Goal: Task Accomplishment & Management: Complete application form

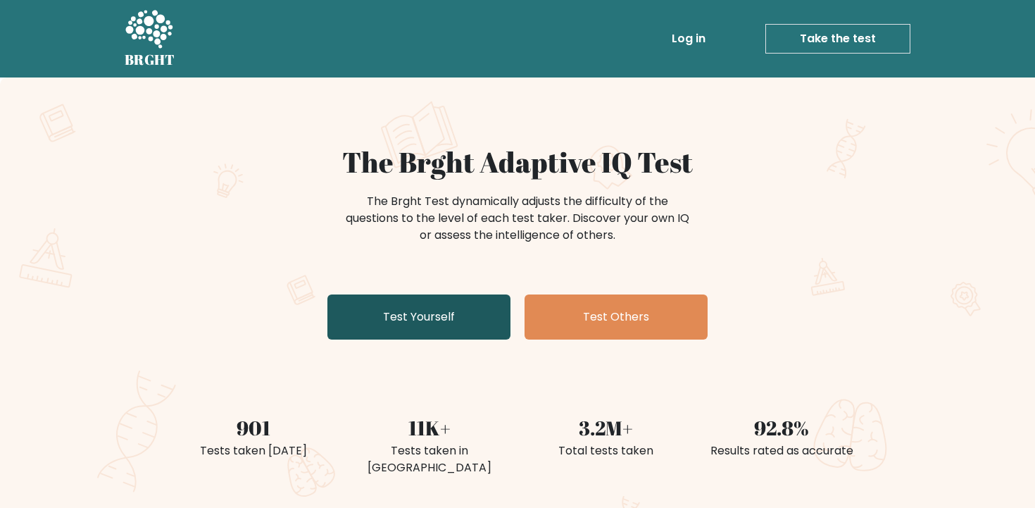
click at [435, 308] on link "Test Yourself" at bounding box center [418, 316] width 183 height 45
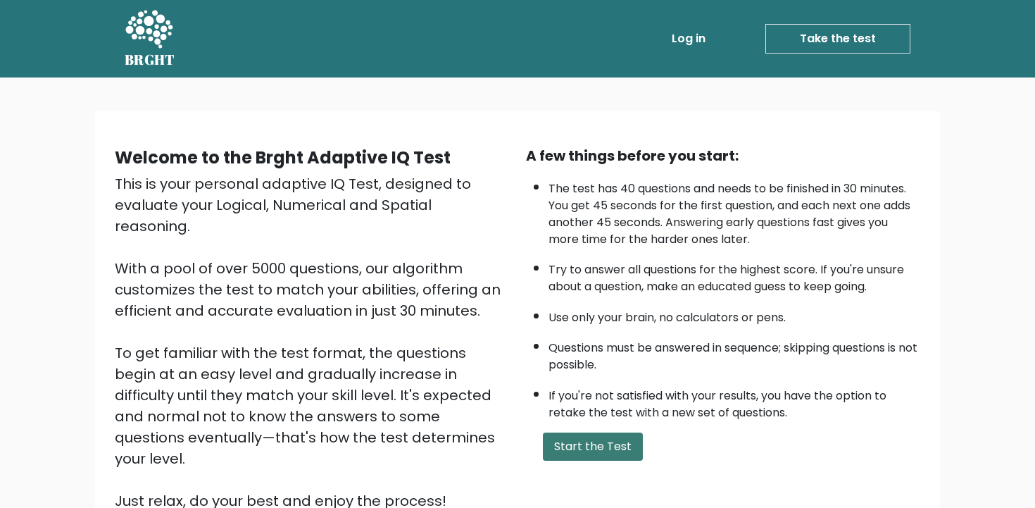
click at [574, 446] on button "Start the Test" at bounding box center [593, 446] width 100 height 28
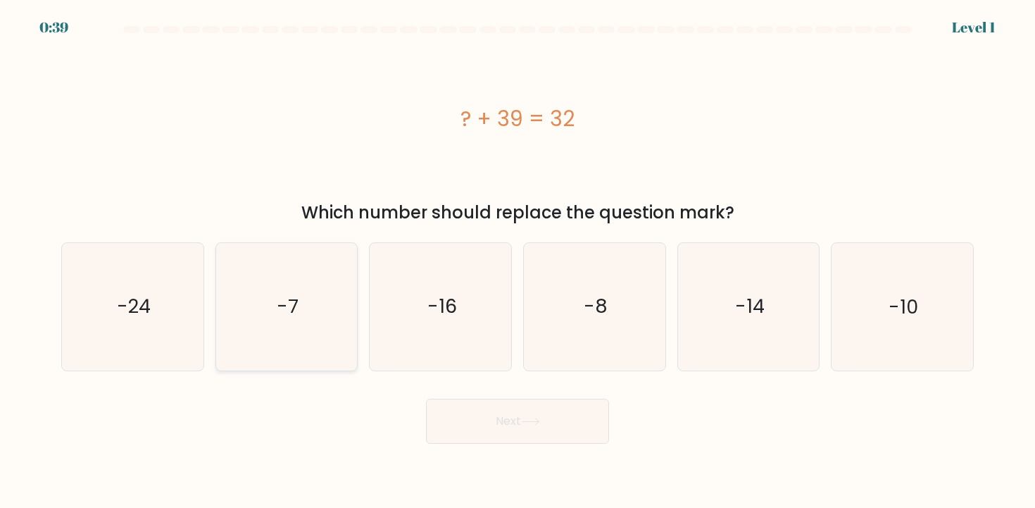
click at [306, 280] on icon "-7" at bounding box center [286, 306] width 127 height 127
click at [518, 261] on input "b. -7" at bounding box center [518, 257] width 1 height 7
radio input "true"
click at [478, 425] on button "Next" at bounding box center [517, 421] width 183 height 45
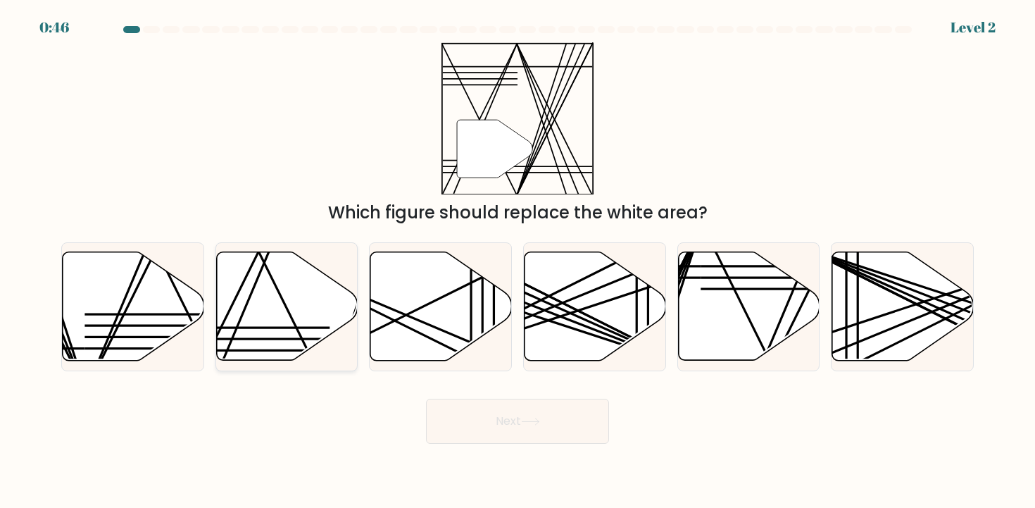
click at [234, 339] on line at bounding box center [259, 339] width 140 height 0
click at [518, 261] on input "b." at bounding box center [518, 257] width 1 height 7
radio input "true"
click at [599, 426] on button "Next" at bounding box center [517, 421] width 183 height 45
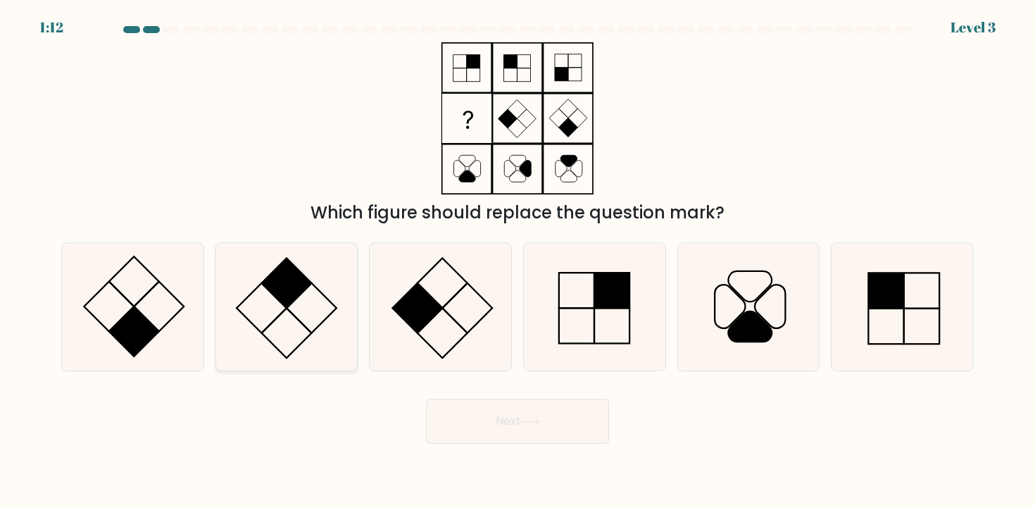
click at [320, 290] on icon at bounding box center [286, 306] width 127 height 127
click at [518, 261] on input "b." at bounding box center [518, 257] width 1 height 7
radio input "true"
click at [561, 401] on button "Next" at bounding box center [517, 421] width 183 height 45
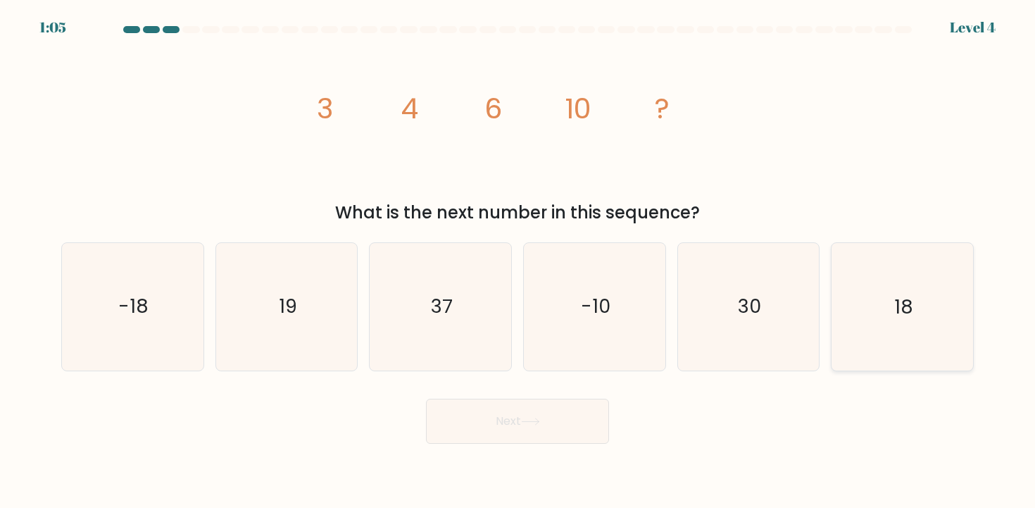
click at [884, 266] on icon "18" at bounding box center [902, 306] width 127 height 127
click at [518, 261] on input "f. 18" at bounding box center [518, 257] width 1 height 7
radio input "true"
click at [496, 422] on button "Next" at bounding box center [517, 421] width 183 height 45
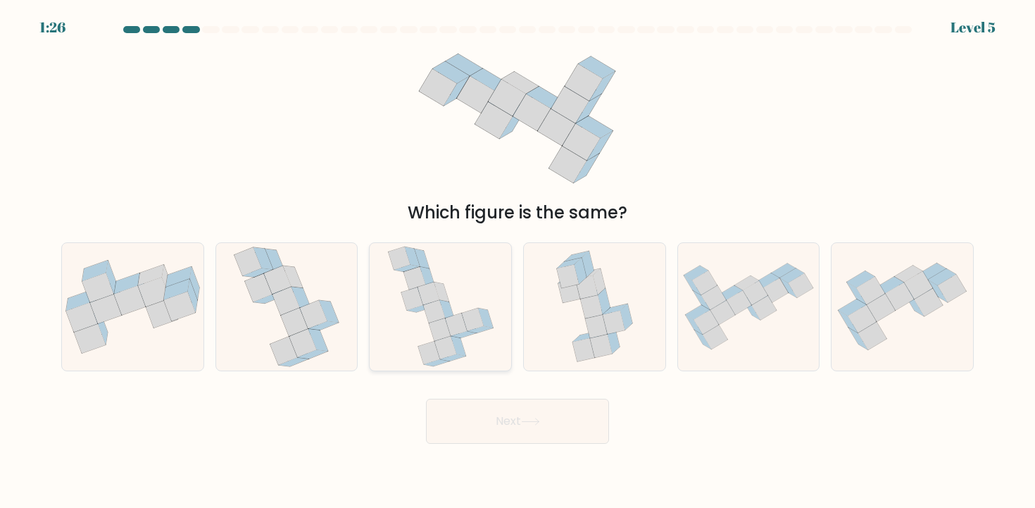
click at [470, 275] on icon at bounding box center [440, 306] width 107 height 127
click at [518, 261] on input "c." at bounding box center [518, 257] width 1 height 7
radio input "true"
click at [544, 426] on button "Next" at bounding box center [517, 421] width 183 height 45
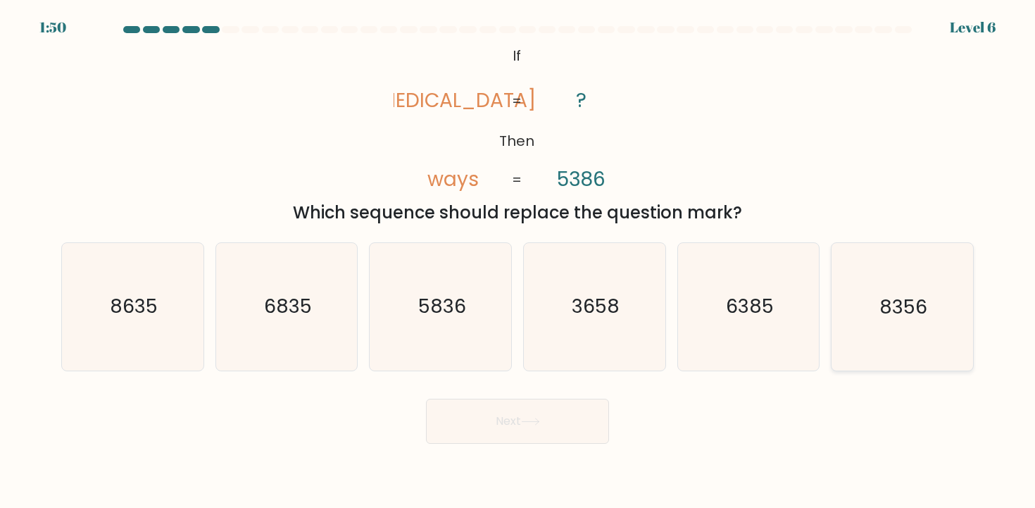
click at [845, 277] on icon "8356" at bounding box center [902, 306] width 127 height 127
click at [518, 261] on input "f. 8356" at bounding box center [518, 257] width 1 height 7
radio input "true"
click at [519, 430] on button "Next" at bounding box center [517, 421] width 183 height 45
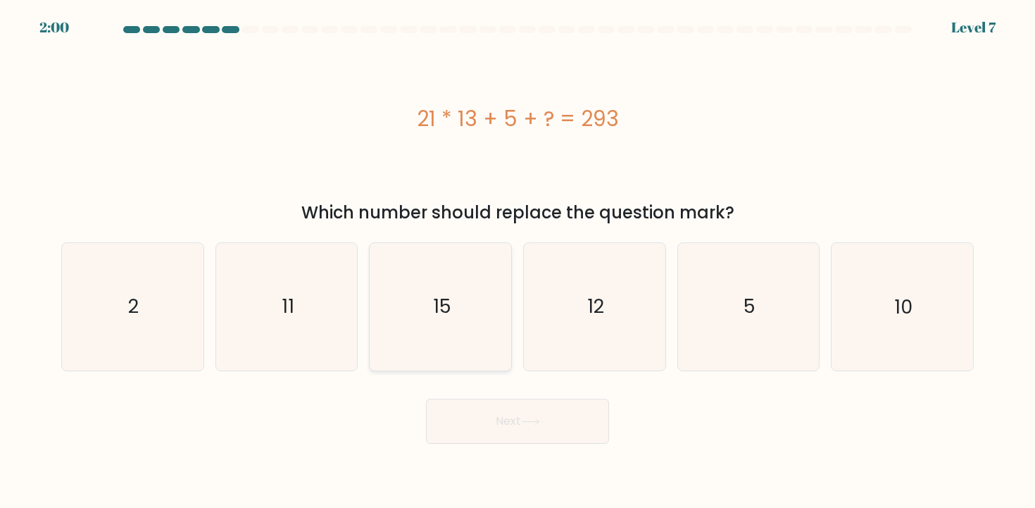
click at [463, 280] on icon "15" at bounding box center [440, 306] width 127 height 127
click at [518, 261] on input "c. 15" at bounding box center [518, 257] width 1 height 7
radio input "true"
click at [485, 421] on button "Next" at bounding box center [517, 421] width 183 height 45
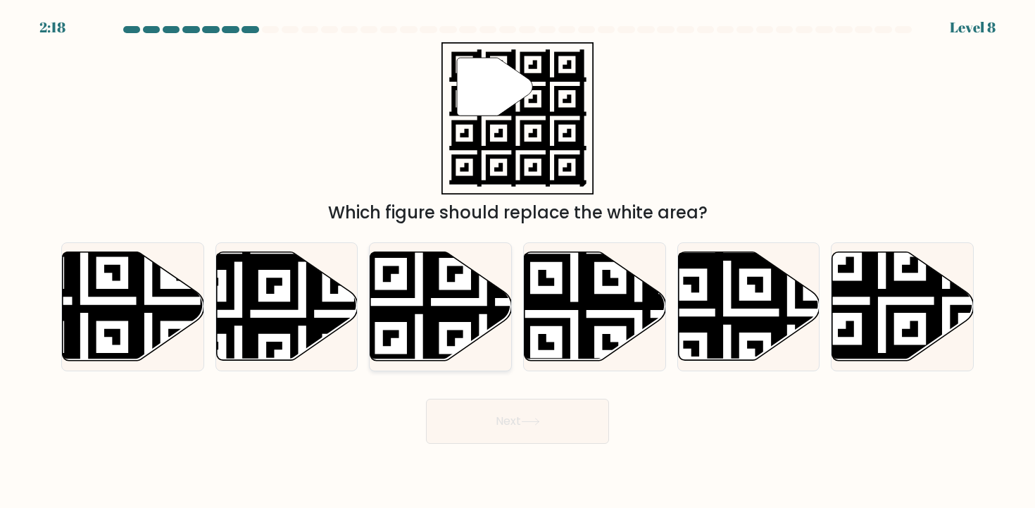
click at [430, 327] on icon at bounding box center [483, 366] width 256 height 256
click at [518, 261] on input "c." at bounding box center [518, 257] width 1 height 7
radio input "true"
click at [486, 426] on button "Next" at bounding box center [517, 421] width 183 height 45
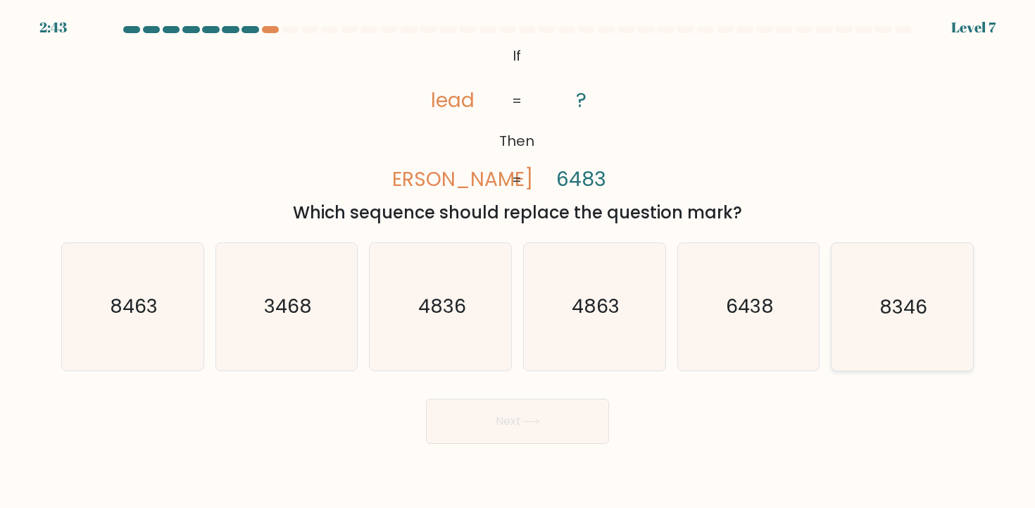
click at [916, 356] on icon "8346" at bounding box center [902, 306] width 127 height 127
click at [518, 261] on input "f. 8346" at bounding box center [518, 257] width 1 height 7
radio input "true"
click at [561, 420] on button "Next" at bounding box center [517, 421] width 183 height 45
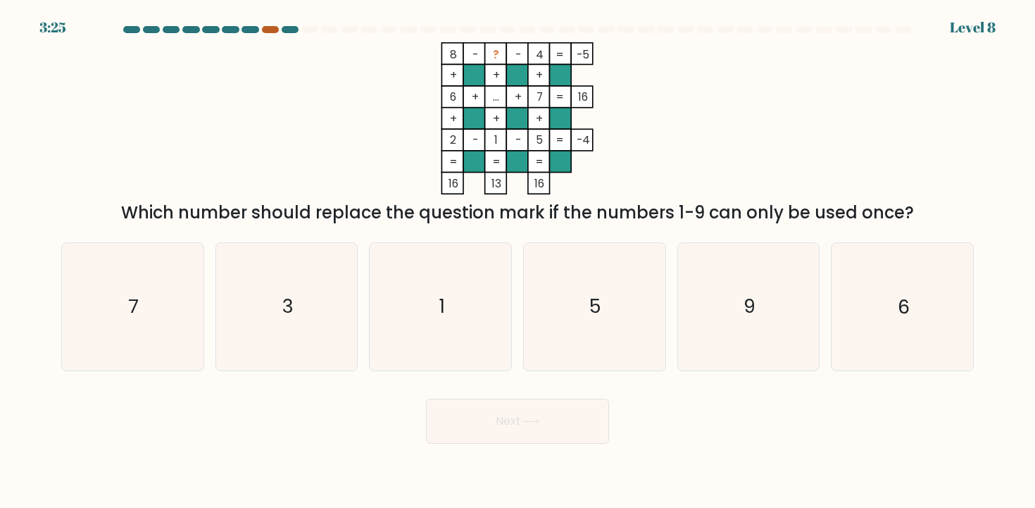
click at [266, 27] on div at bounding box center [270, 29] width 17 height 7
click at [272, 30] on div at bounding box center [270, 29] width 17 height 7
click at [188, 303] on icon "7" at bounding box center [132, 306] width 127 height 127
click at [518, 261] on input "a. 7" at bounding box center [518, 257] width 1 height 7
radio input "true"
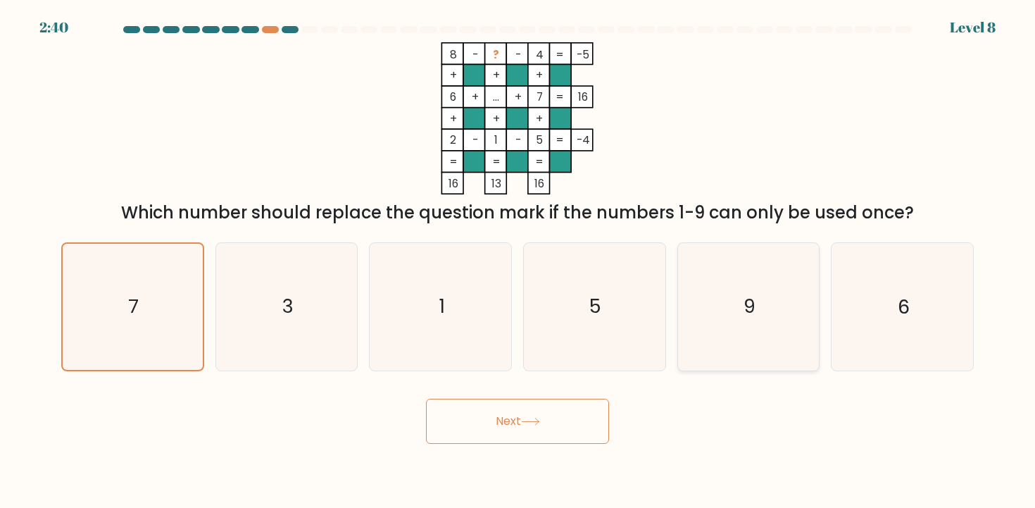
click at [743, 266] on icon "9" at bounding box center [748, 306] width 127 height 127
click at [518, 261] on input "e. 9" at bounding box center [518, 257] width 1 height 7
radio input "true"
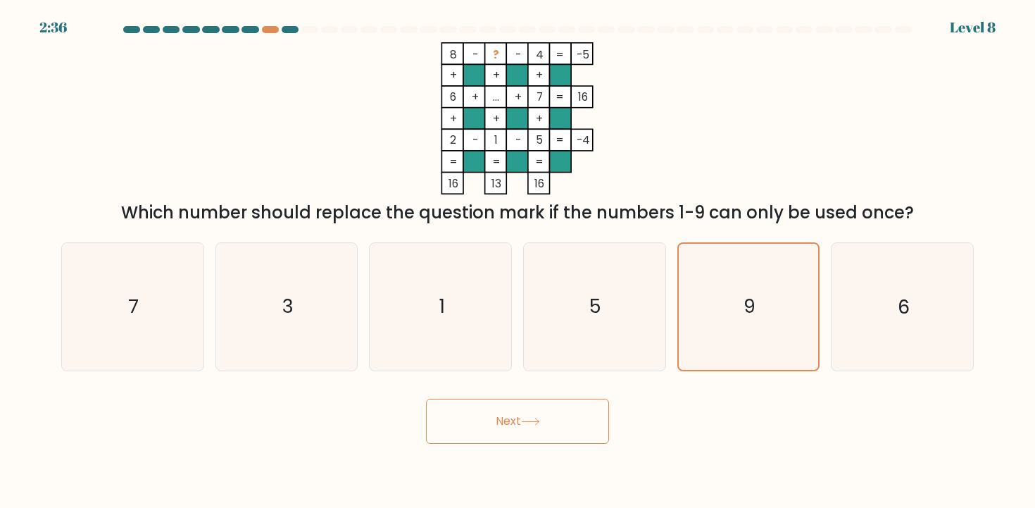
click at [587, 422] on button "Next" at bounding box center [517, 421] width 183 height 45
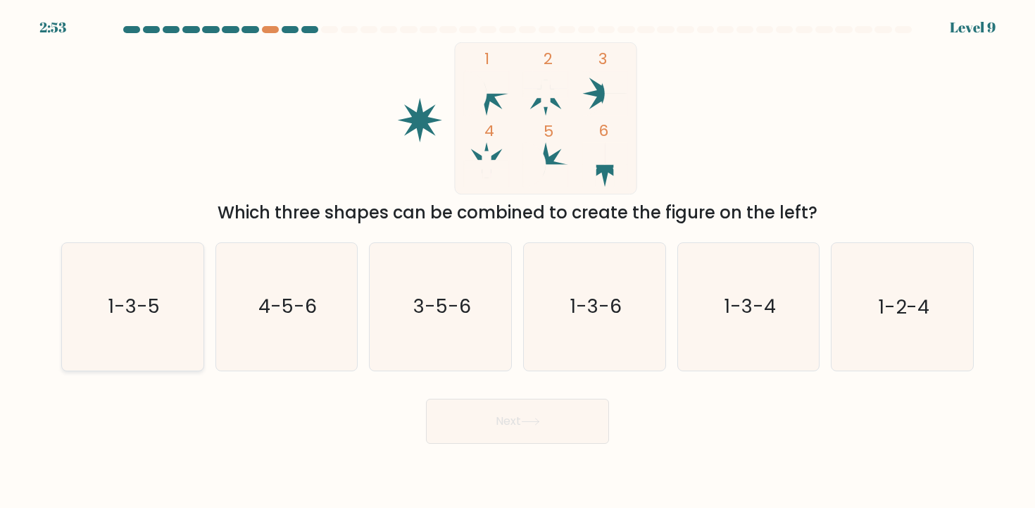
click at [161, 325] on icon "1-3-5" at bounding box center [132, 306] width 127 height 127
click at [518, 261] on input "a. 1-3-5" at bounding box center [518, 257] width 1 height 7
radio input "true"
click at [458, 434] on button "Next" at bounding box center [517, 421] width 183 height 45
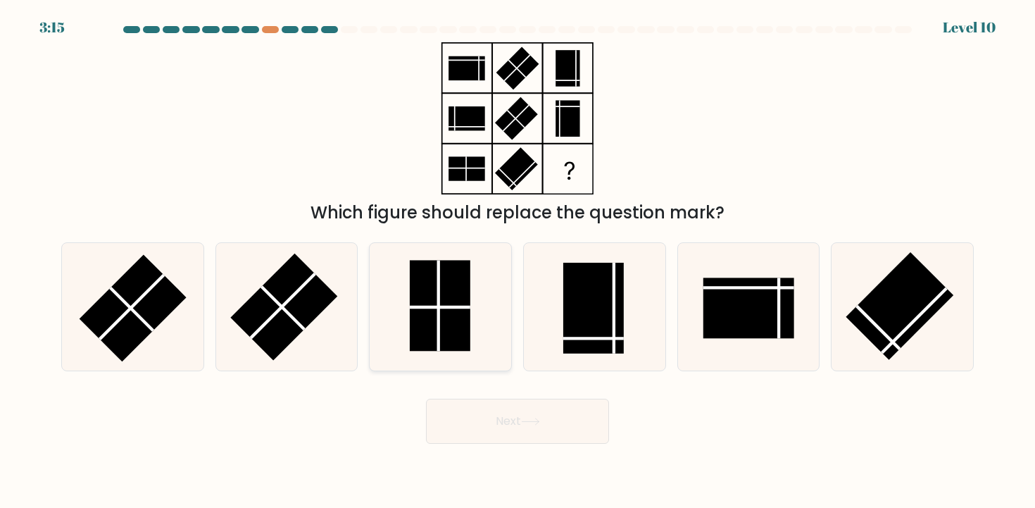
click at [476, 277] on icon at bounding box center [440, 306] width 127 height 127
click at [518, 261] on input "c." at bounding box center [518, 257] width 1 height 7
radio input "true"
click at [516, 428] on button "Next" at bounding box center [517, 421] width 183 height 45
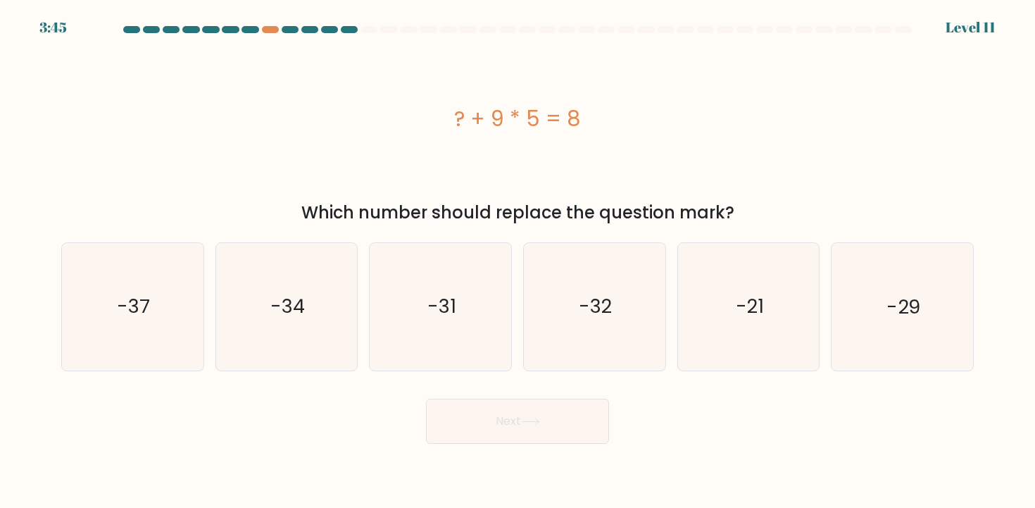
click at [230, 380] on form "a." at bounding box center [517, 235] width 1035 height 418
click at [120, 301] on text "-37" at bounding box center [134, 307] width 33 height 26
click at [518, 261] on input "a. -37" at bounding box center [518, 257] width 1 height 7
radio input "true"
click at [601, 413] on button "Next" at bounding box center [517, 421] width 183 height 45
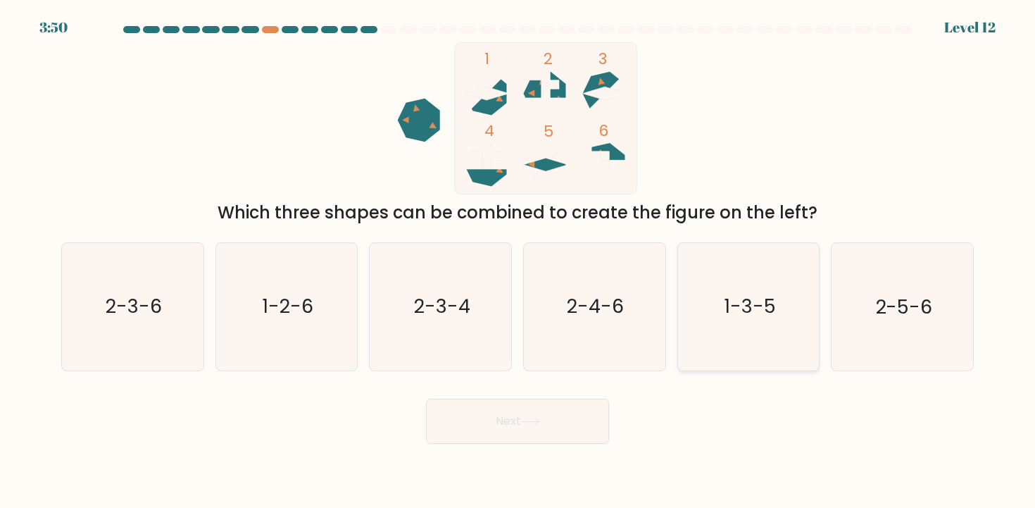
click at [777, 270] on icon "1-3-5" at bounding box center [748, 306] width 127 height 127
click at [518, 261] on input "e. 1-3-5" at bounding box center [518, 257] width 1 height 7
radio input "true"
click at [578, 404] on button "Next" at bounding box center [517, 421] width 183 height 45
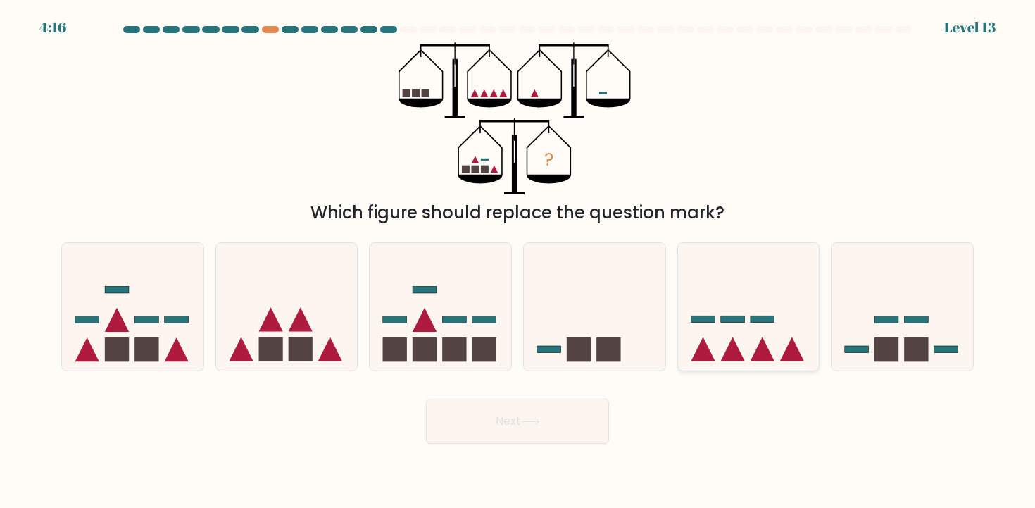
click at [759, 318] on rect at bounding box center [763, 319] width 24 height 7
click at [518, 261] on input "e." at bounding box center [518, 257] width 1 height 7
radio input "true"
click at [556, 422] on button "Next" at bounding box center [517, 421] width 183 height 45
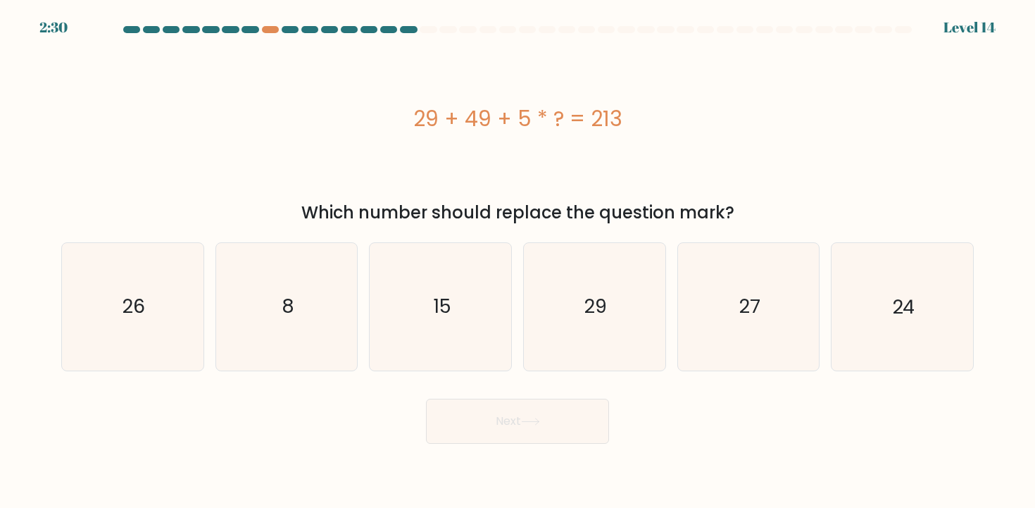
click at [1001, 325] on form "a. 8" at bounding box center [517, 235] width 1035 height 418
click at [947, 325] on icon "24" at bounding box center [902, 306] width 127 height 127
click at [518, 261] on input "f. 24" at bounding box center [518, 257] width 1 height 7
radio input "true"
click at [549, 409] on button "Next" at bounding box center [517, 421] width 183 height 45
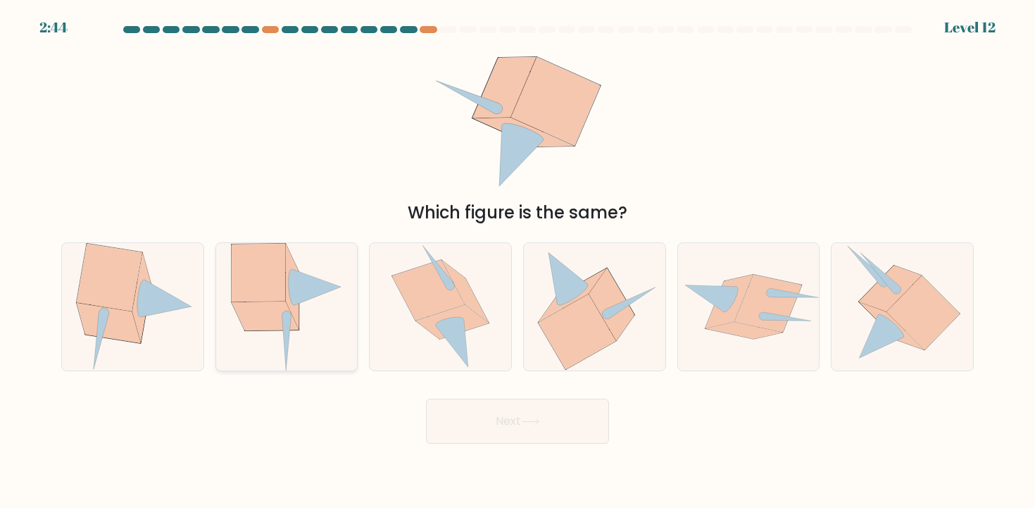
click at [313, 315] on icon at bounding box center [286, 306] width 111 height 127
click at [518, 261] on input "b." at bounding box center [518, 257] width 1 height 7
radio input "true"
click at [513, 418] on button "Next" at bounding box center [517, 421] width 183 height 45
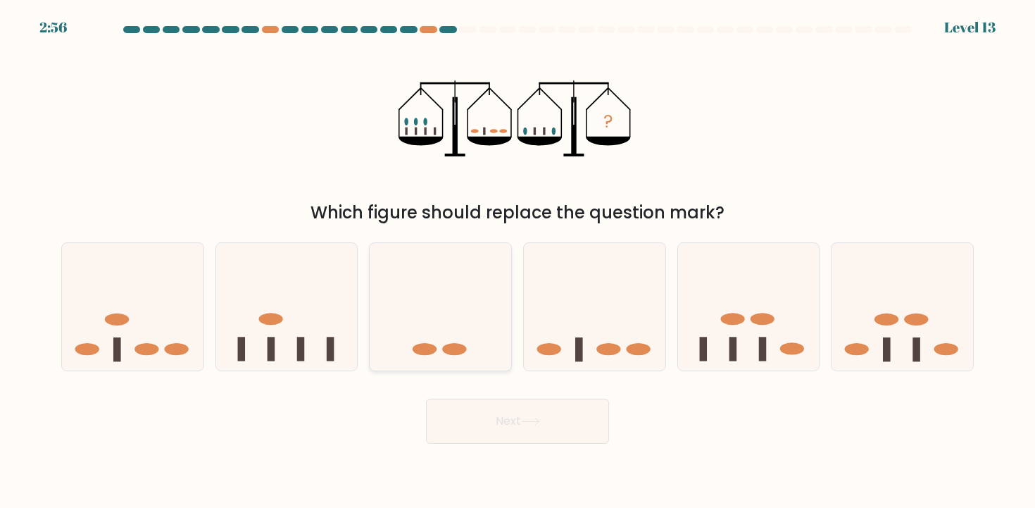
click at [444, 275] on icon at bounding box center [441, 306] width 142 height 117
click at [518, 261] on input "c." at bounding box center [518, 257] width 1 height 7
radio input "true"
click at [479, 415] on button "Next" at bounding box center [517, 421] width 183 height 45
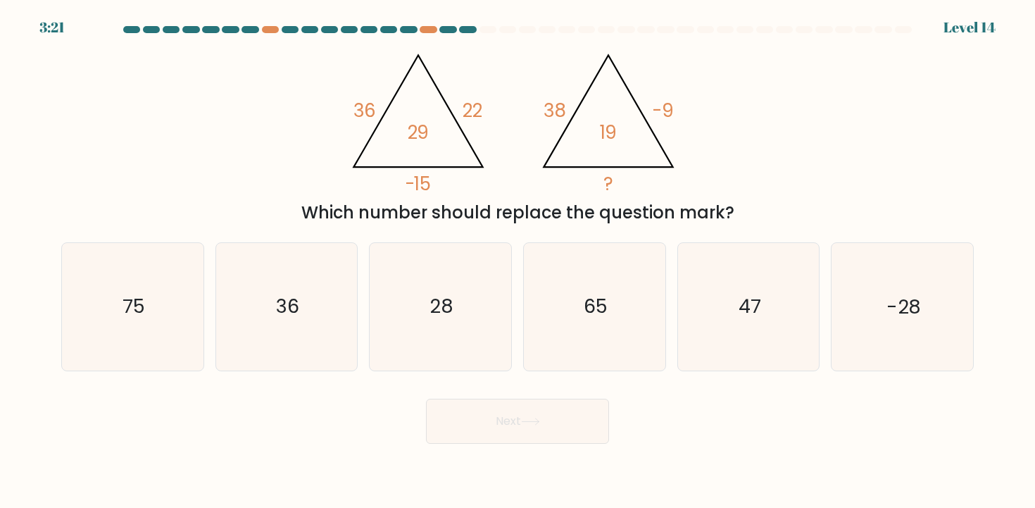
click at [424, 180] on tspan "-15" at bounding box center [419, 184] width 26 height 25
click at [451, 198] on div "@import url('https://fonts.googleapis.com/css?family=Abril+Fatface:400,100,100i…" at bounding box center [518, 133] width 930 height 183
click at [389, 279] on icon "28" at bounding box center [440, 306] width 127 height 127
click at [518, 261] on input "c. 28" at bounding box center [518, 257] width 1 height 7
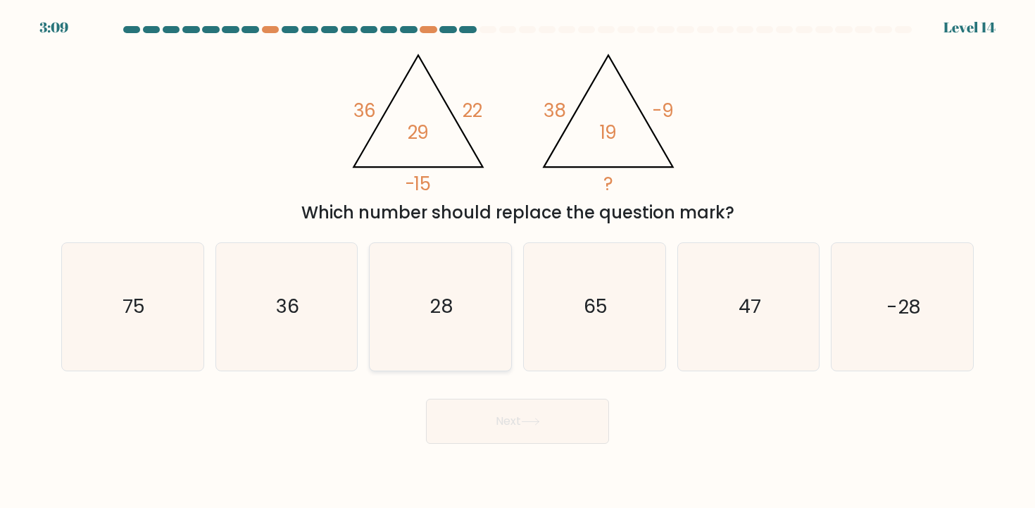
radio input "true"
click at [506, 417] on button "Next" at bounding box center [517, 421] width 183 height 45
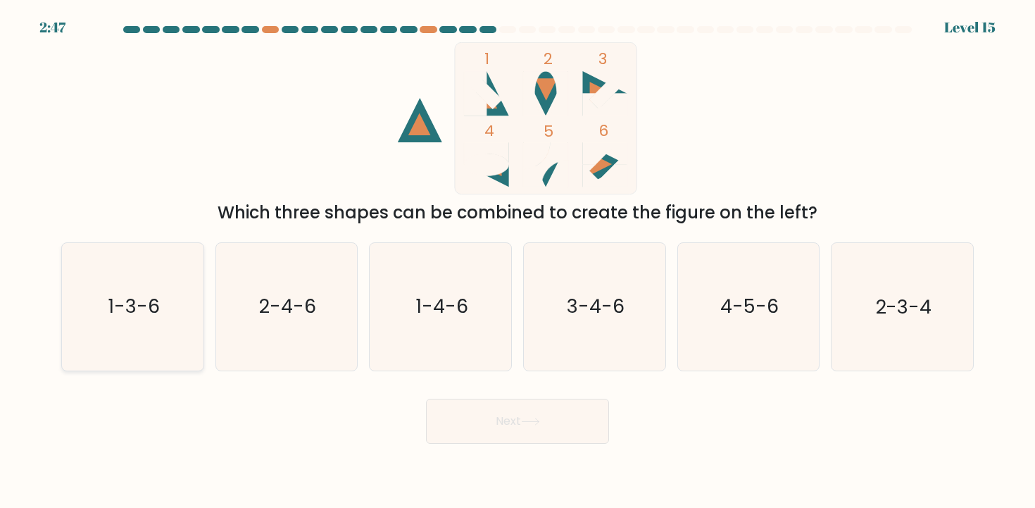
click at [153, 261] on icon "1-3-6" at bounding box center [132, 306] width 127 height 127
click at [518, 261] on input "a. 1-3-6" at bounding box center [518, 257] width 1 height 7
radio input "true"
click at [480, 383] on form at bounding box center [517, 235] width 1035 height 418
click at [480, 413] on button "Next" at bounding box center [517, 421] width 183 height 45
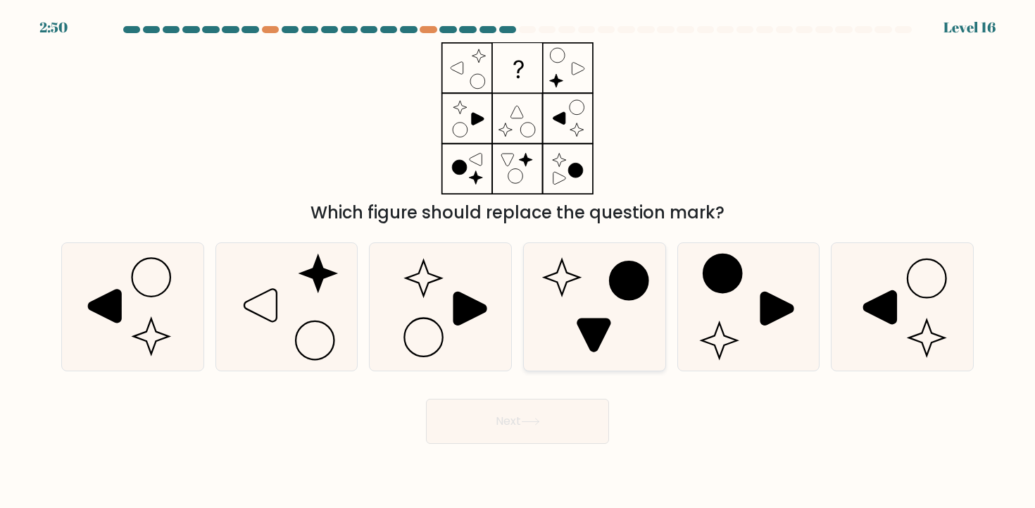
click at [614, 302] on icon at bounding box center [594, 306] width 127 height 127
click at [518, 261] on input "d." at bounding box center [518, 257] width 1 height 7
radio input "true"
click at [547, 426] on button "Next" at bounding box center [517, 421] width 183 height 45
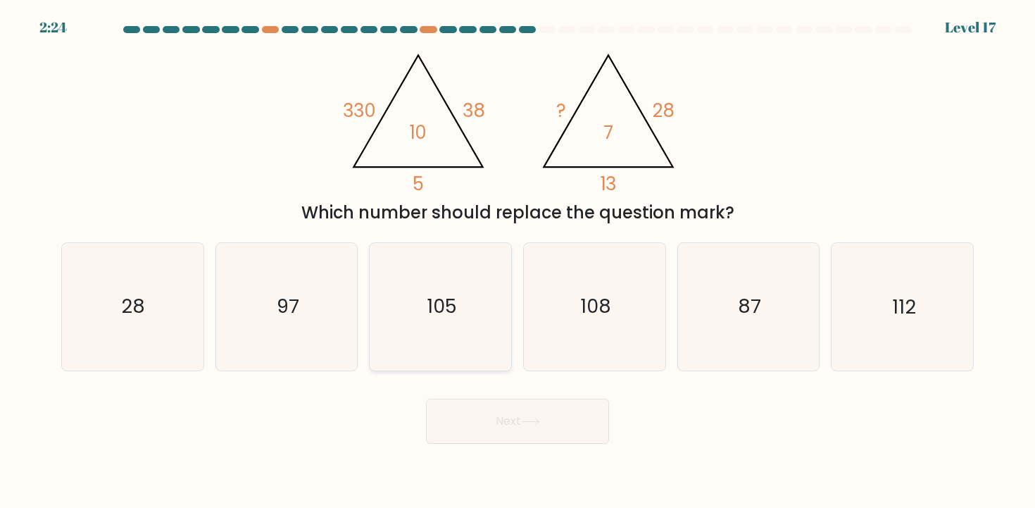
click at [485, 330] on icon "105" at bounding box center [440, 306] width 127 height 127
click at [518, 261] on input "c. 105" at bounding box center [518, 257] width 1 height 7
radio input "true"
click at [922, 305] on icon "112" at bounding box center [902, 306] width 127 height 127
click at [518, 261] on input "f. 112" at bounding box center [518, 257] width 1 height 7
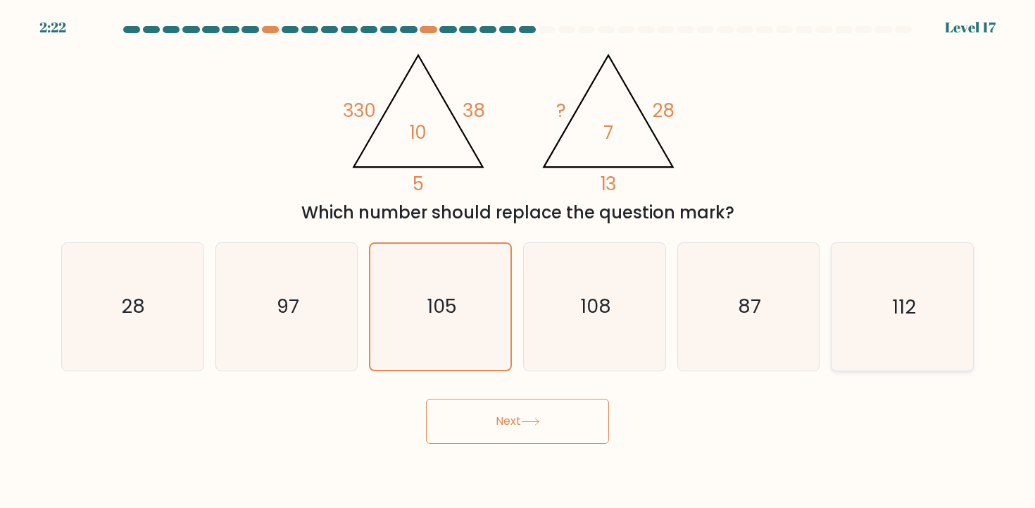
radio input "true"
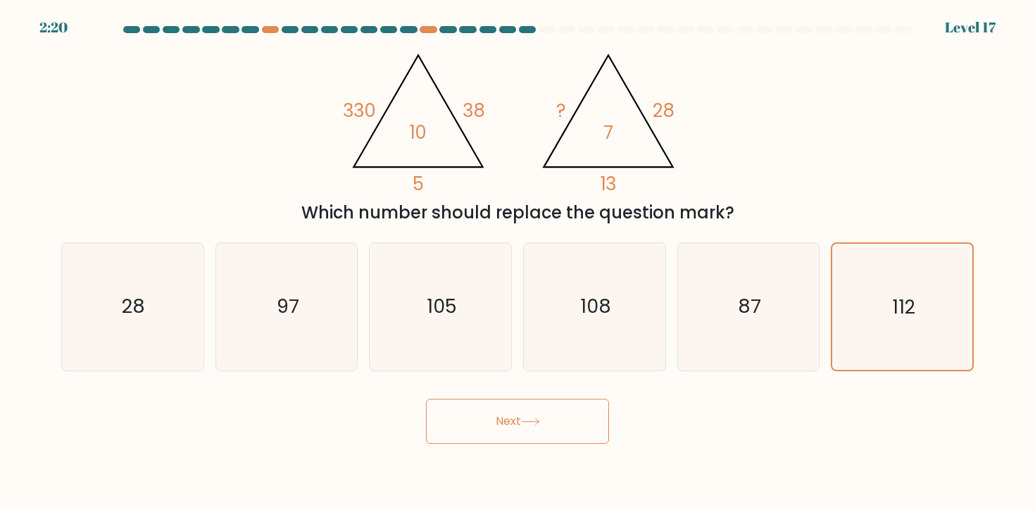
click at [557, 415] on button "Next" at bounding box center [517, 421] width 183 height 45
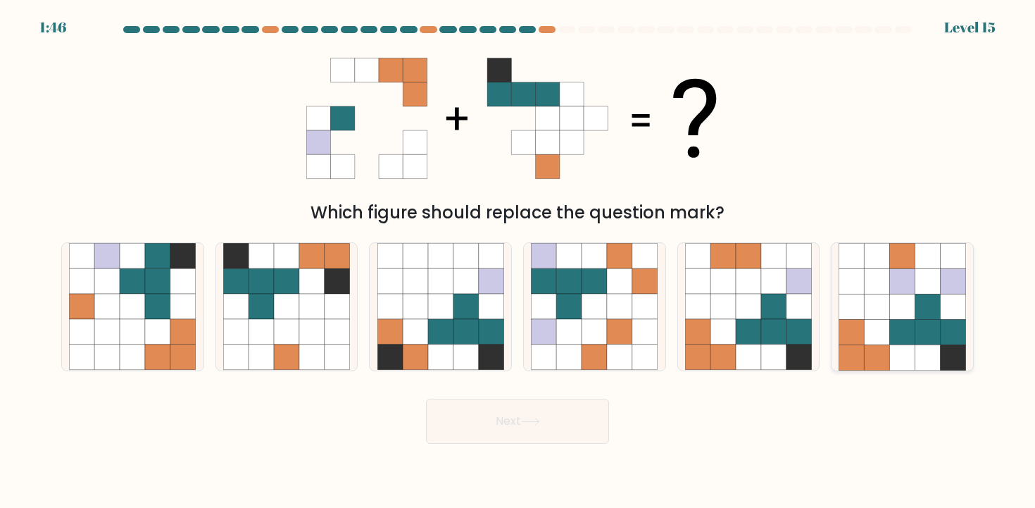
click at [913, 275] on icon at bounding box center [902, 281] width 25 height 25
click at [518, 261] on input "f." at bounding box center [518, 257] width 1 height 7
radio input "true"
click at [531, 424] on icon at bounding box center [530, 422] width 19 height 8
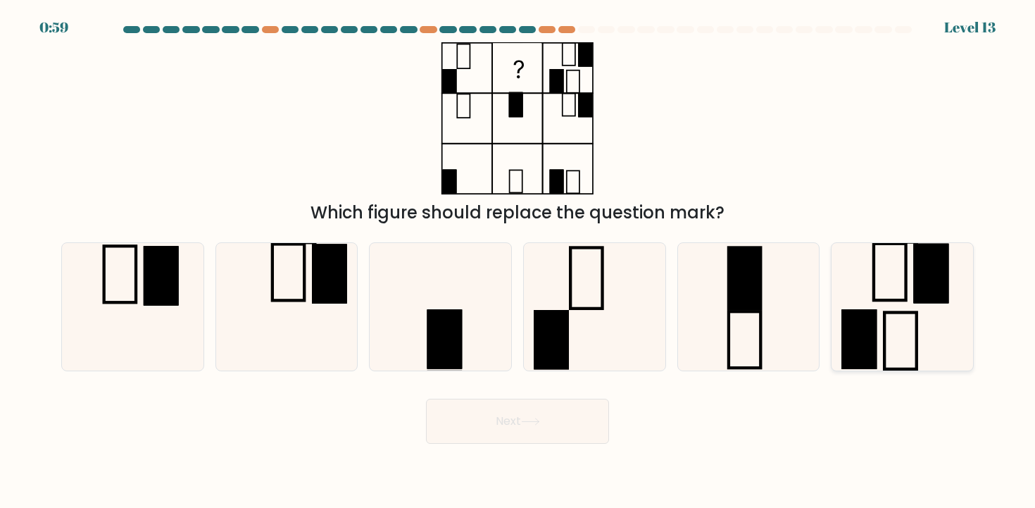
click at [942, 288] on rect at bounding box center [930, 273] width 35 height 59
click at [518, 261] on input "f." at bounding box center [518, 257] width 1 height 7
radio input "true"
click at [589, 412] on button "Next" at bounding box center [517, 421] width 183 height 45
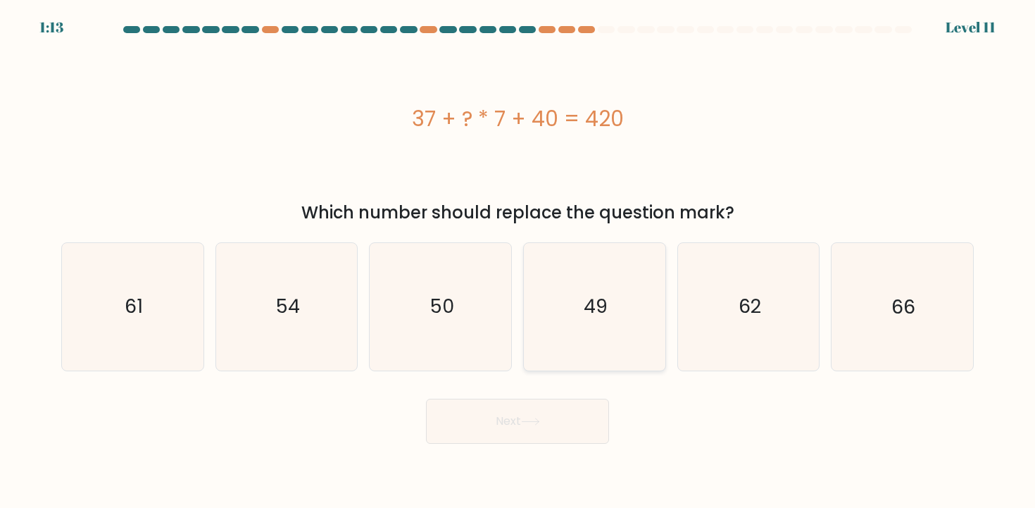
click at [611, 298] on icon "49" at bounding box center [594, 306] width 127 height 127
click at [518, 261] on input "d. 49" at bounding box center [518, 257] width 1 height 7
radio input "true"
click at [537, 411] on button "Next" at bounding box center [517, 421] width 183 height 45
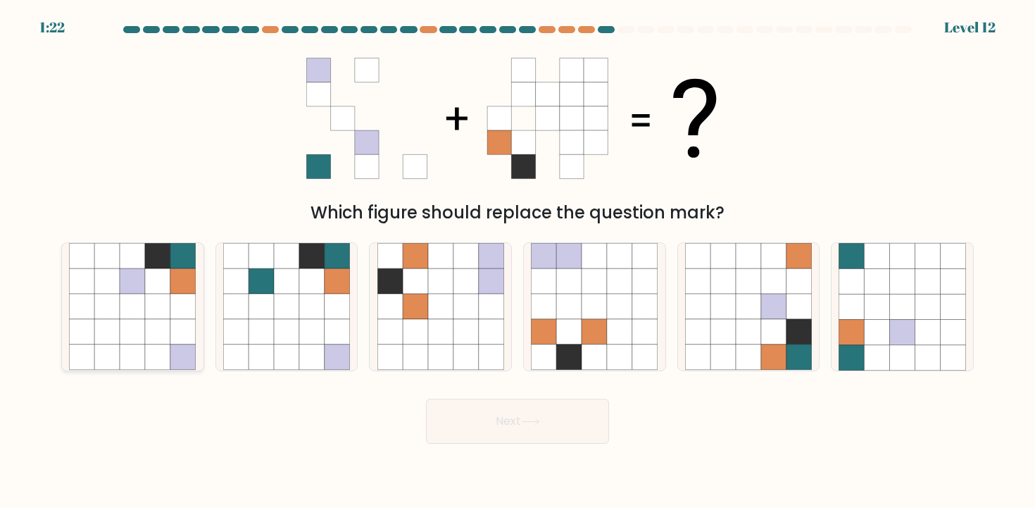
click at [147, 318] on icon at bounding box center [157, 306] width 25 height 25
click at [518, 261] on input "a." at bounding box center [518, 257] width 1 height 7
radio input "true"
click at [506, 412] on button "Next" at bounding box center [517, 421] width 183 height 45
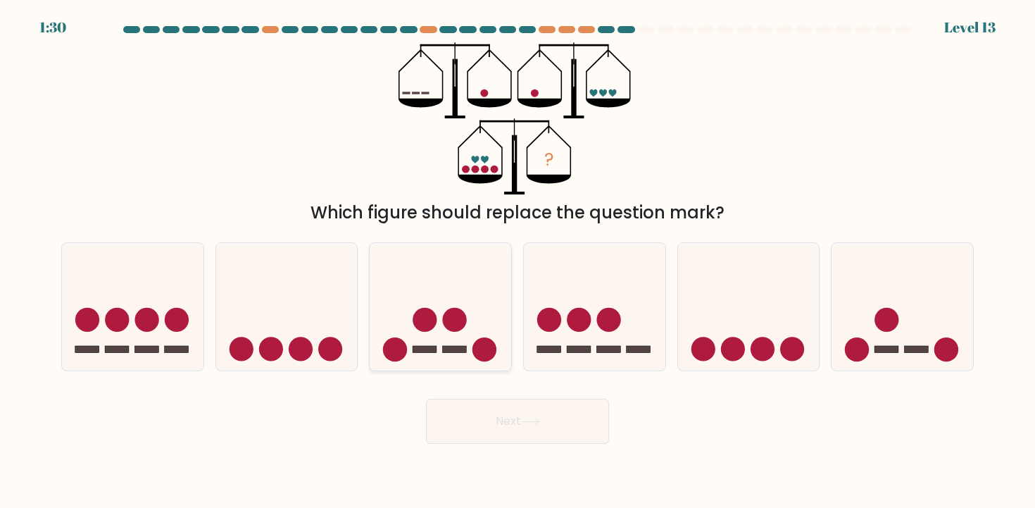
click at [478, 268] on icon at bounding box center [441, 306] width 142 height 117
click at [518, 261] on input "c." at bounding box center [518, 257] width 1 height 7
radio input "true"
click at [542, 428] on button "Next" at bounding box center [517, 421] width 183 height 45
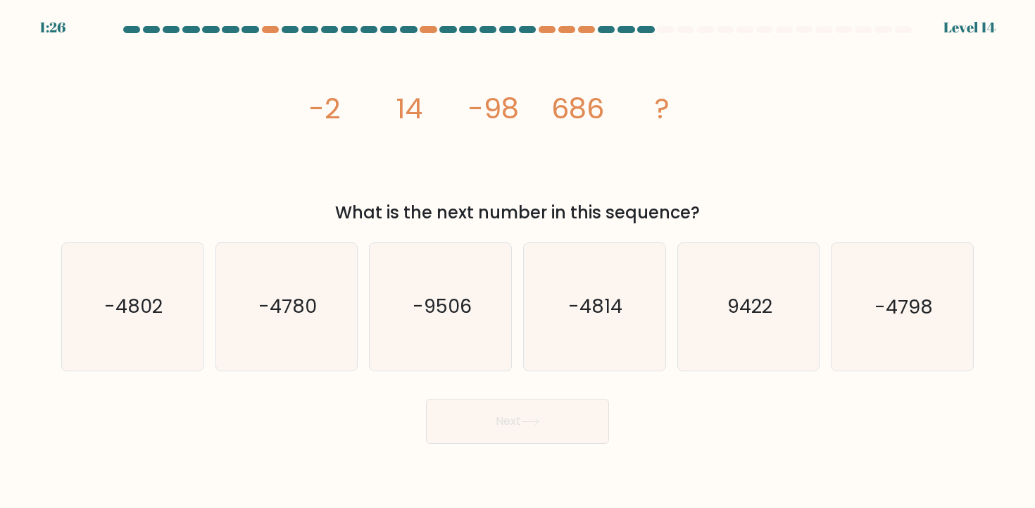
click at [596, 94] on tspan "686" at bounding box center [578, 108] width 53 height 39
click at [142, 290] on icon "-4802" at bounding box center [132, 306] width 127 height 127
click at [518, 261] on input "a. -4802" at bounding box center [518, 257] width 1 height 7
radio input "true"
click at [525, 429] on button "Next" at bounding box center [517, 421] width 183 height 45
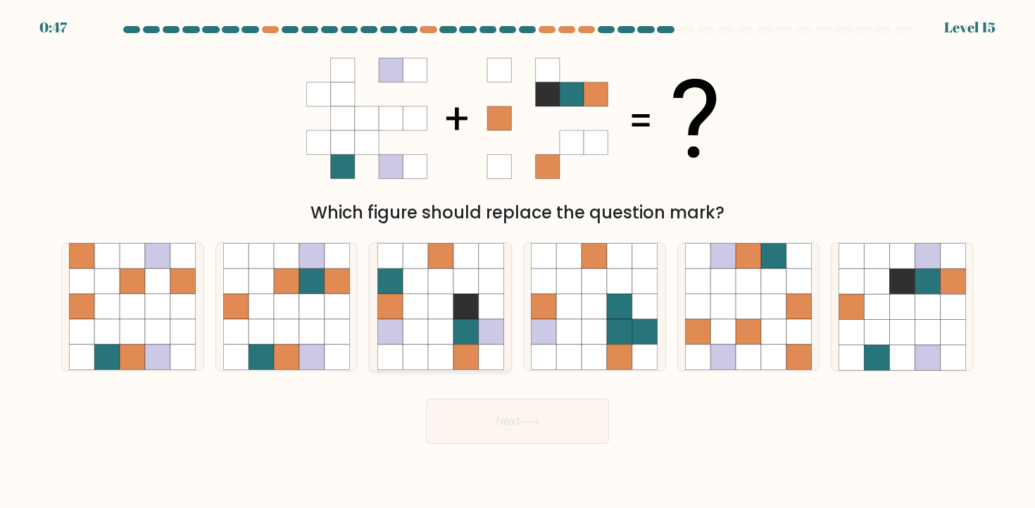
click at [457, 266] on icon at bounding box center [466, 256] width 25 height 25
click at [518, 261] on input "c." at bounding box center [518, 257] width 1 height 7
radio input "true"
click at [523, 411] on button "Next" at bounding box center [517, 421] width 183 height 45
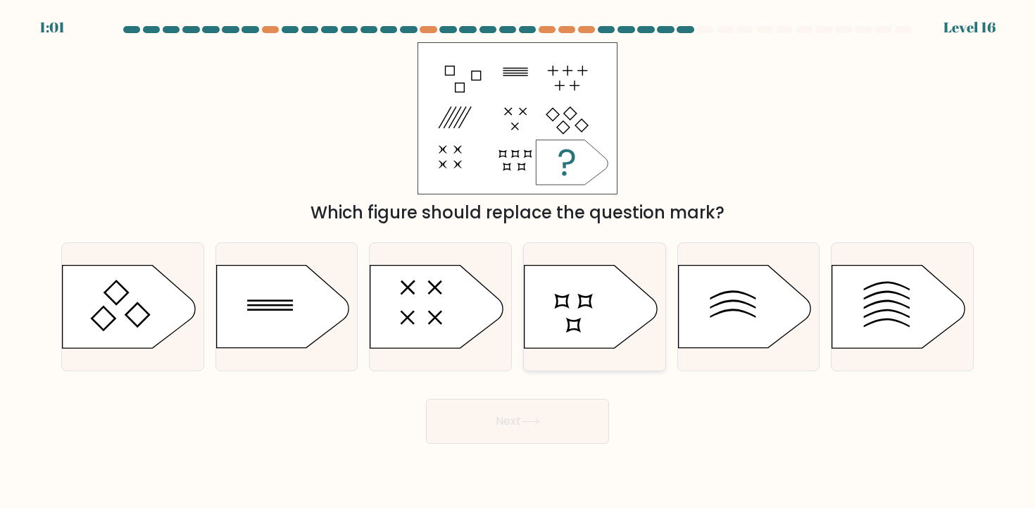
click at [563, 280] on icon at bounding box center [591, 307] width 132 height 82
click at [518, 261] on input "d." at bounding box center [518, 257] width 1 height 7
radio input "true"
click at [249, 277] on icon at bounding box center [282, 307] width 132 height 82
click at [518, 261] on input "b." at bounding box center [518, 257] width 1 height 7
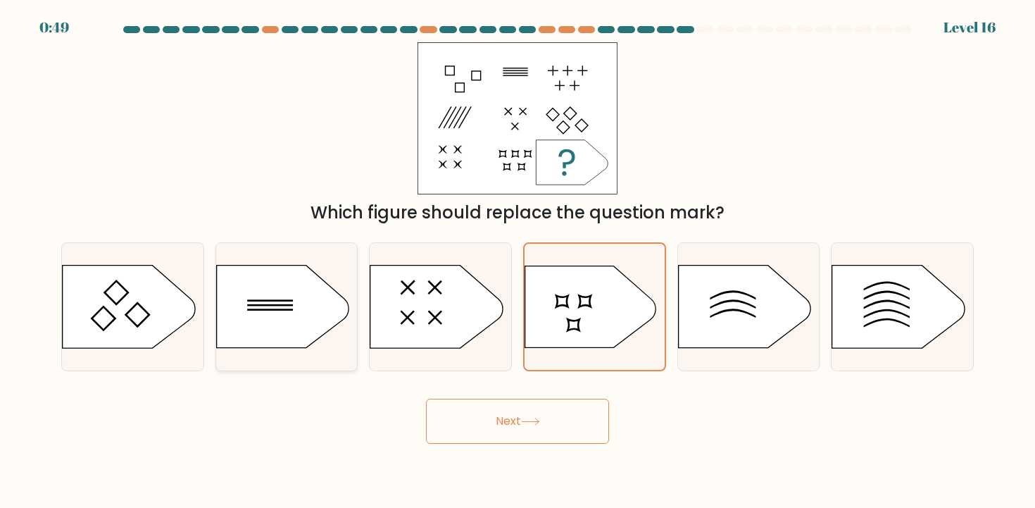
radio input "true"
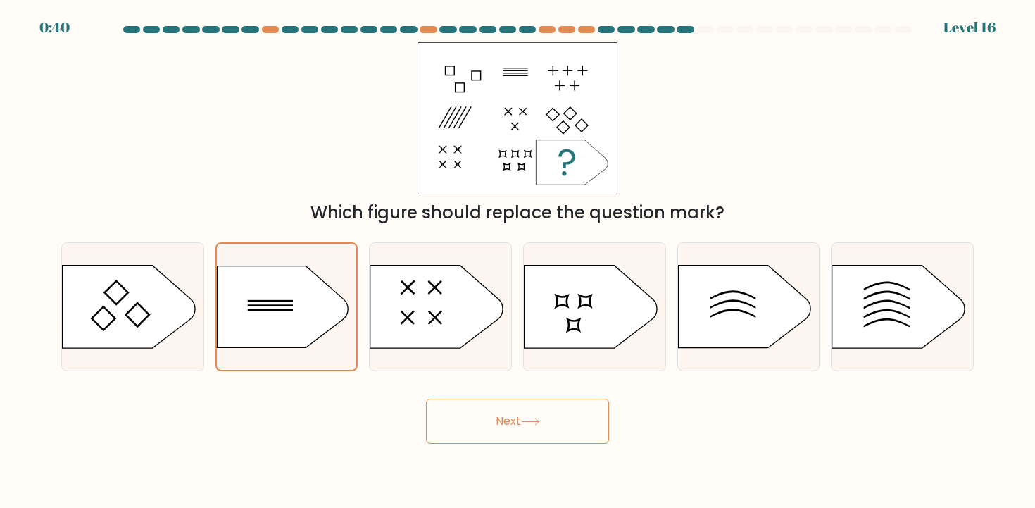
click at [493, 415] on button "Next" at bounding box center [517, 421] width 183 height 45
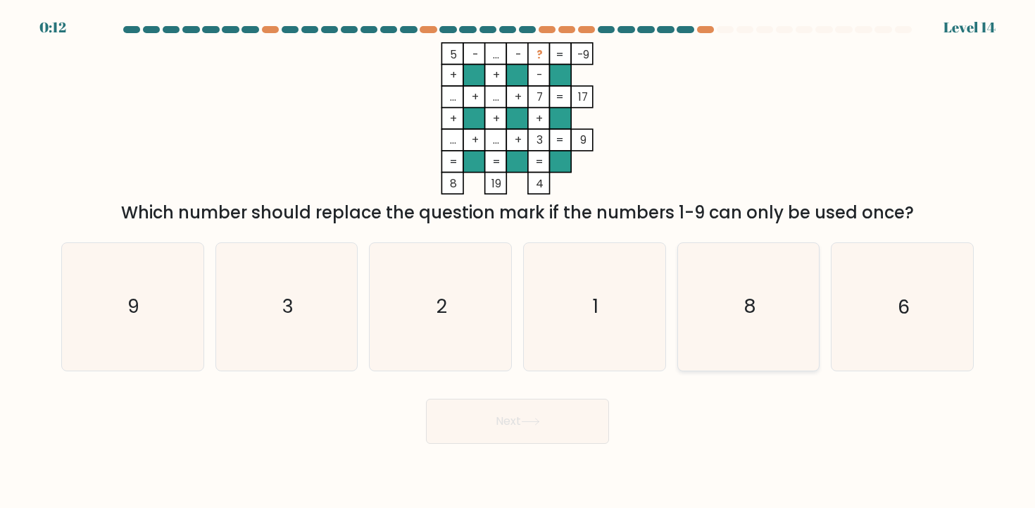
click at [801, 291] on icon "8" at bounding box center [748, 306] width 127 height 127
click at [518, 261] on input "e. 8" at bounding box center [518, 257] width 1 height 7
radio input "true"
click at [570, 440] on button "Next" at bounding box center [517, 421] width 183 height 45
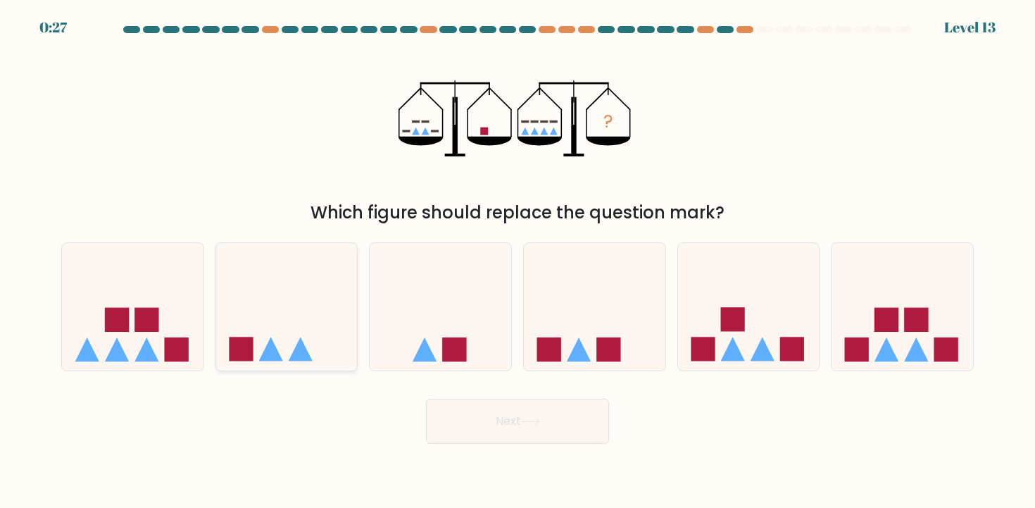
click at [301, 334] on icon at bounding box center [287, 306] width 142 height 117
click at [518, 261] on input "b." at bounding box center [518, 257] width 1 height 7
radio input "true"
click at [492, 435] on button "Next" at bounding box center [517, 421] width 183 height 45
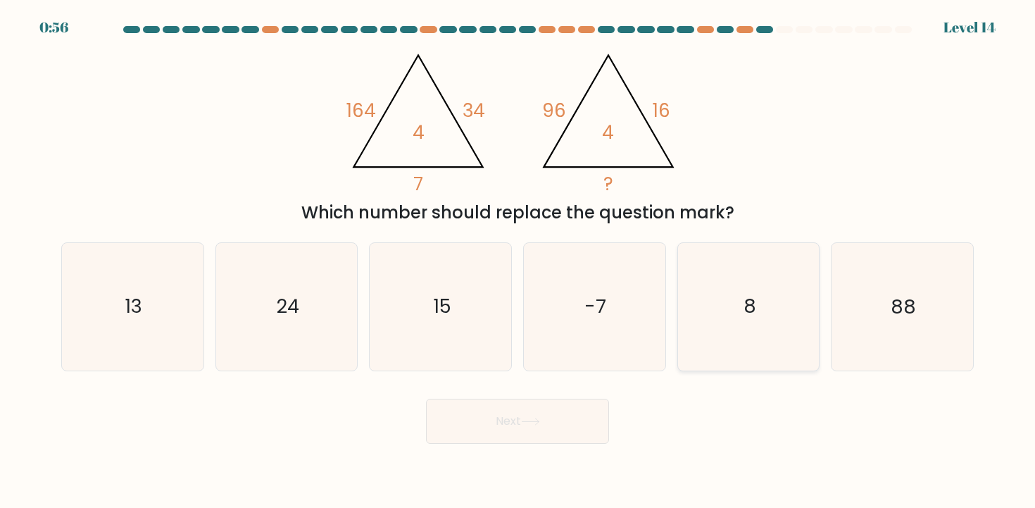
click at [713, 356] on icon "8" at bounding box center [748, 306] width 127 height 127
click at [518, 261] on input "e. 8" at bounding box center [518, 257] width 1 height 7
radio input "true"
click at [545, 408] on button "Next" at bounding box center [517, 421] width 183 height 45
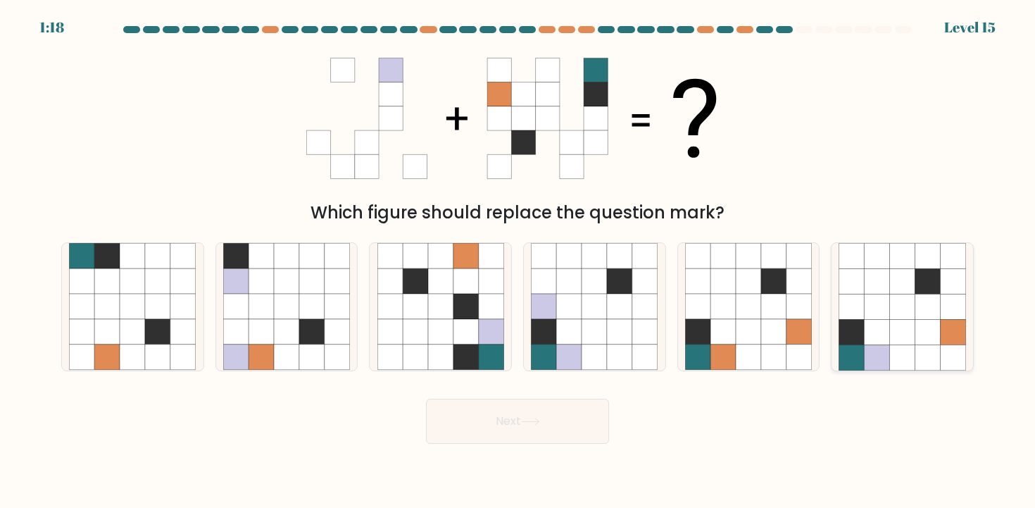
click at [959, 270] on icon at bounding box center [952, 281] width 25 height 25
click at [518, 261] on input "f." at bounding box center [518, 257] width 1 height 7
radio input "true"
click at [520, 416] on button "Next" at bounding box center [517, 421] width 183 height 45
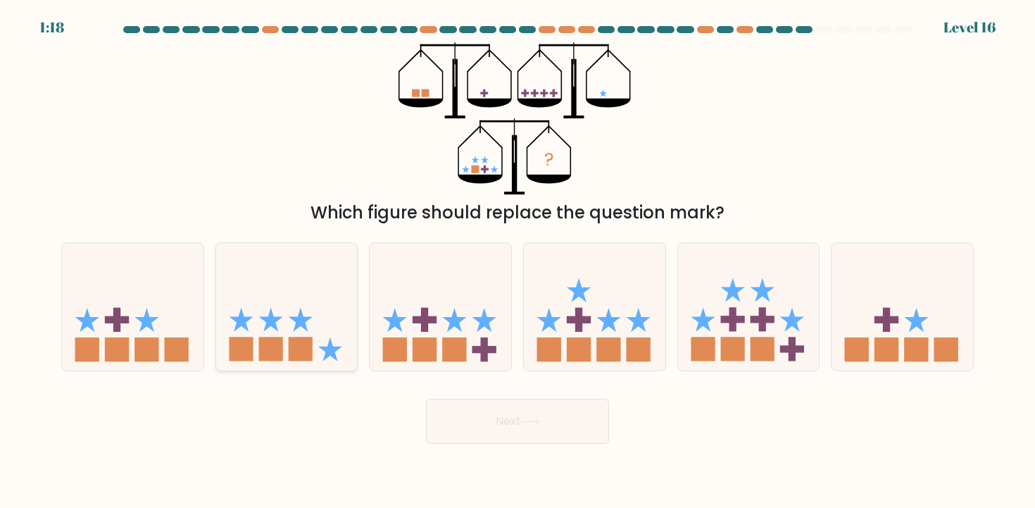
click at [299, 285] on icon at bounding box center [287, 306] width 142 height 117
click at [518, 261] on input "b." at bounding box center [518, 257] width 1 height 7
radio input "true"
click at [456, 413] on button "Next" at bounding box center [517, 421] width 183 height 45
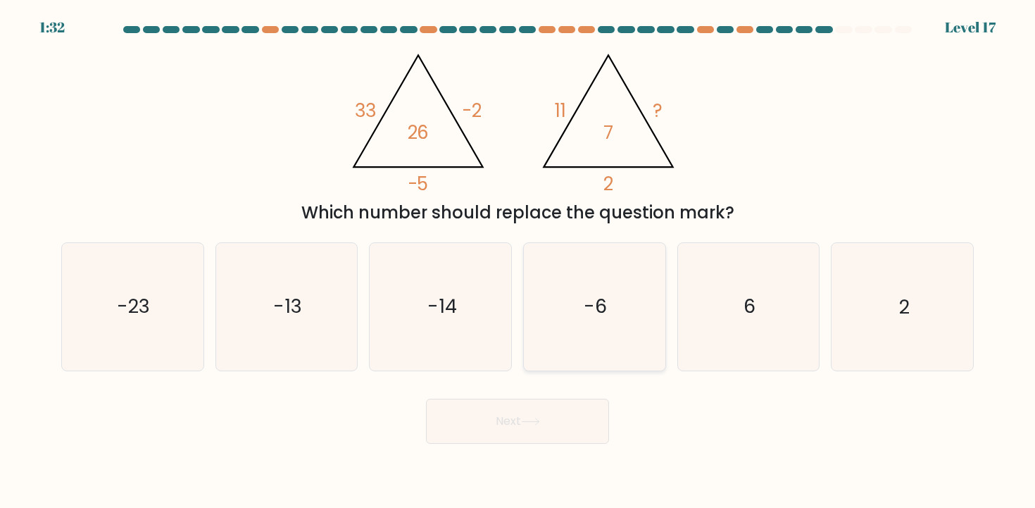
click at [616, 277] on icon "-6" at bounding box center [594, 306] width 127 height 127
click at [518, 261] on input "d. -6" at bounding box center [518, 257] width 1 height 7
radio input "true"
click at [532, 430] on button "Next" at bounding box center [517, 421] width 183 height 45
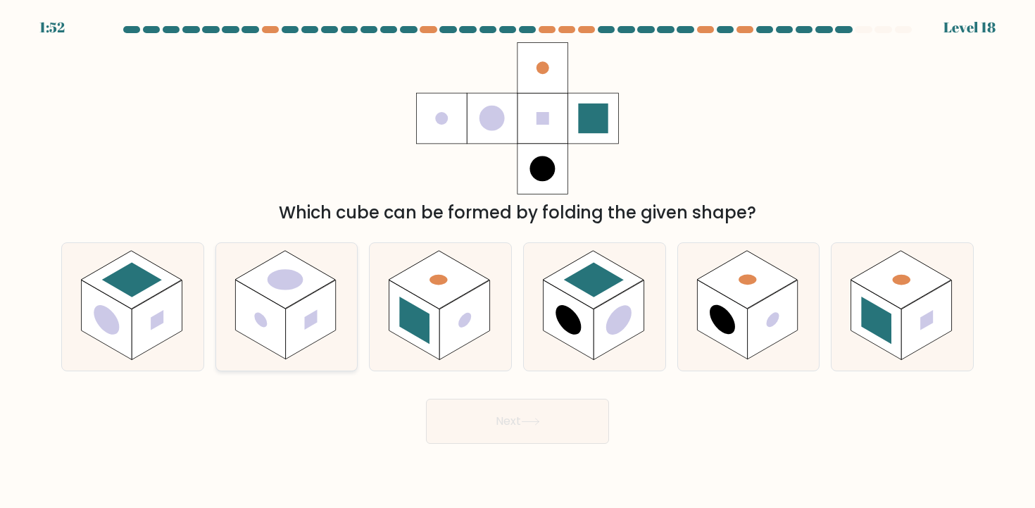
click at [308, 276] on rect at bounding box center [285, 280] width 100 height 58
click at [518, 261] on input "b." at bounding box center [518, 257] width 1 height 7
radio input "true"
click at [537, 425] on icon at bounding box center [530, 422] width 19 height 8
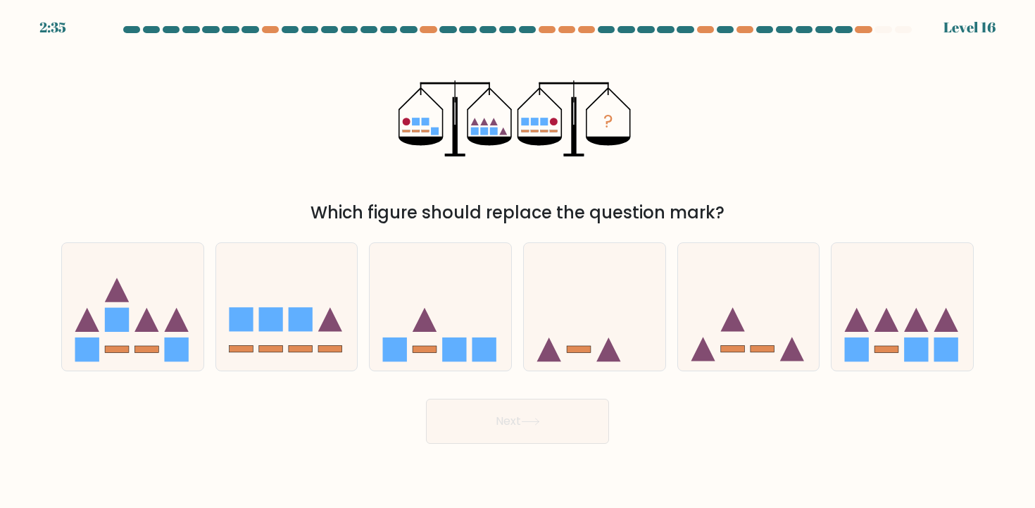
click at [531, 416] on button "Next" at bounding box center [517, 421] width 183 height 45
click at [862, 275] on icon at bounding box center [903, 306] width 142 height 117
click at [518, 261] on input "f." at bounding box center [518, 257] width 1 height 7
radio input "true"
click at [536, 425] on icon at bounding box center [530, 422] width 19 height 8
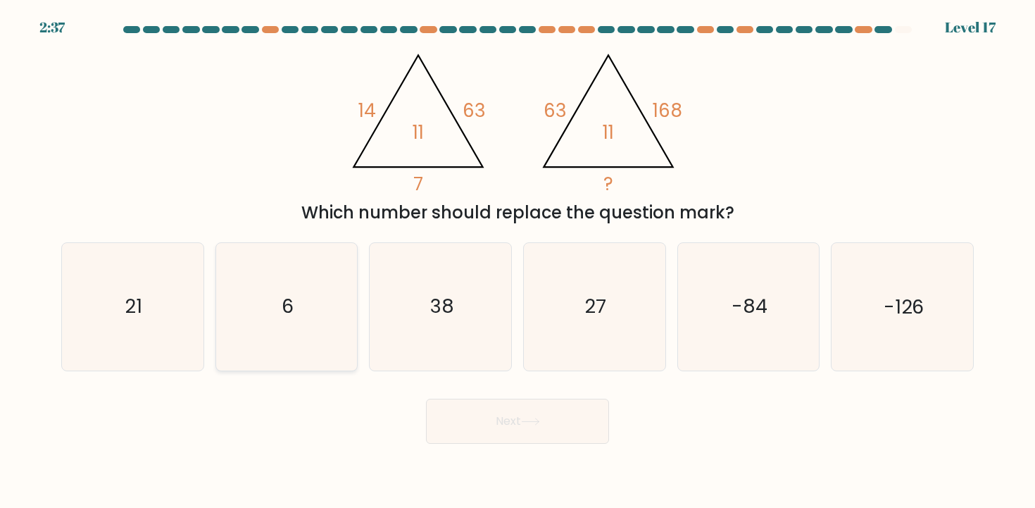
click at [250, 273] on icon "6" at bounding box center [286, 306] width 127 height 127
click at [518, 261] on input "b. 6" at bounding box center [518, 257] width 1 height 7
radio input "true"
click at [506, 416] on button "Next" at bounding box center [517, 421] width 183 height 45
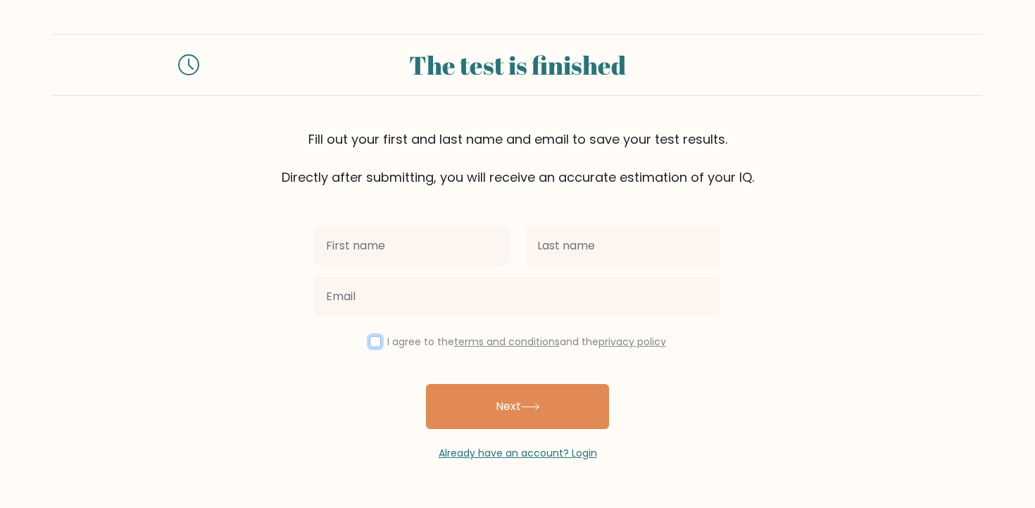
click at [372, 341] on input "checkbox" at bounding box center [375, 341] width 11 height 11
checkbox input "true"
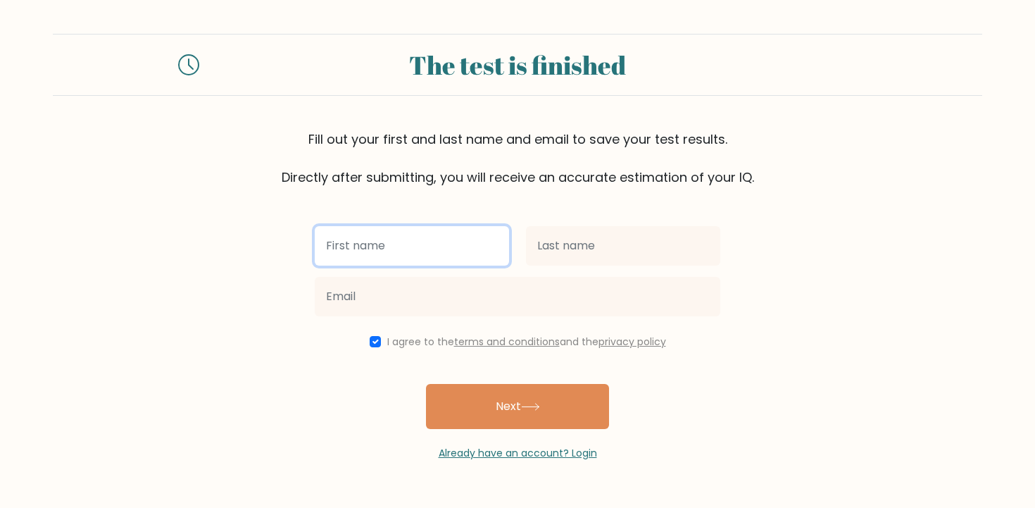
click at [419, 258] on input "text" at bounding box center [412, 245] width 194 height 39
type input "[PERSON_NAME]"
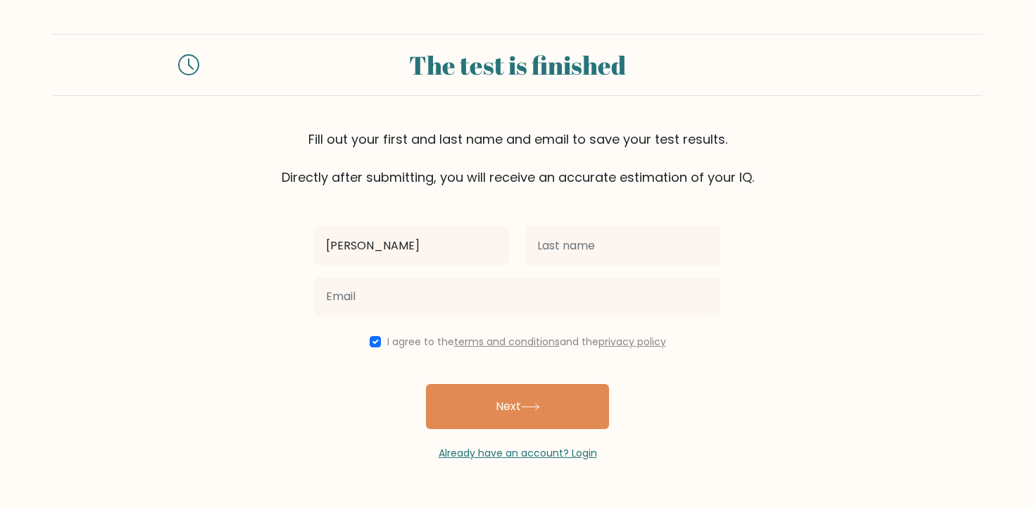
click at [545, 219] on div "Matteo I agree to the terms and conditions and the privacy policy Next Already …" at bounding box center [517, 324] width 423 height 274
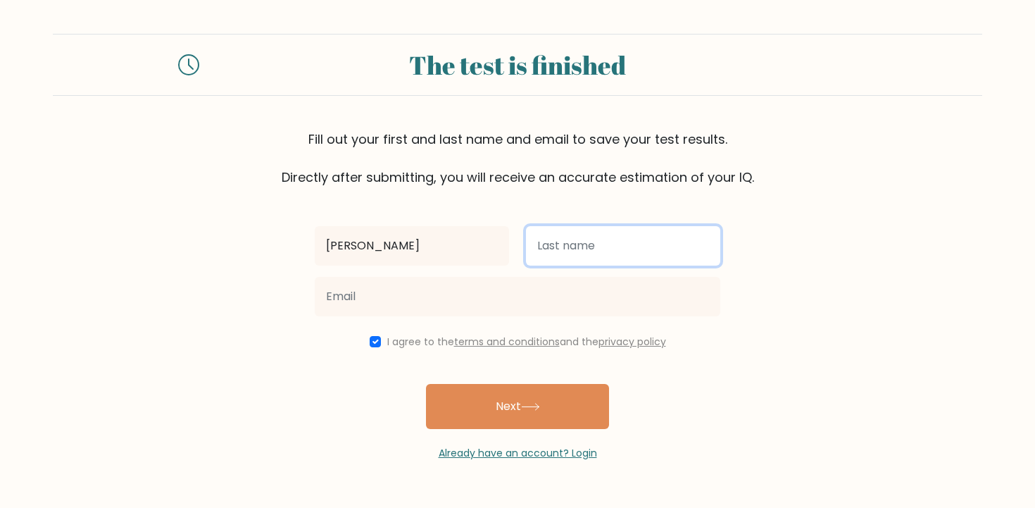
click at [545, 229] on input "text" at bounding box center [623, 245] width 194 height 39
type input "Tronchetti"
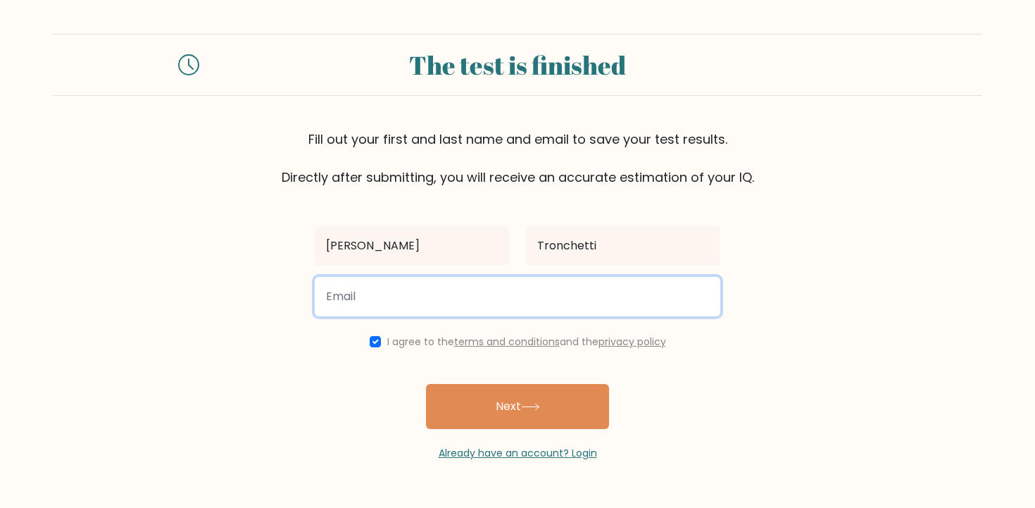
click at [562, 301] on input "email" at bounding box center [518, 296] width 406 height 39
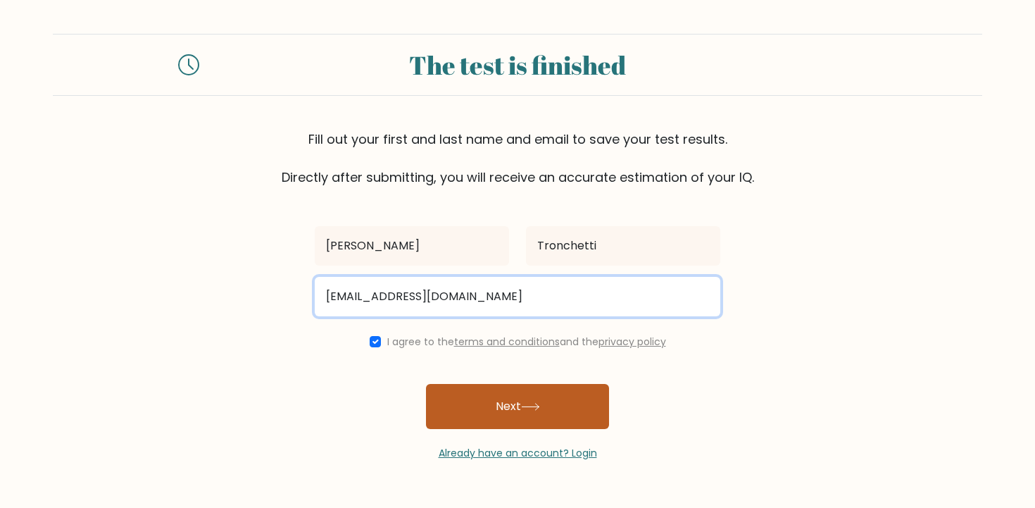
type input "matteo.tronchettip@gmail.com"
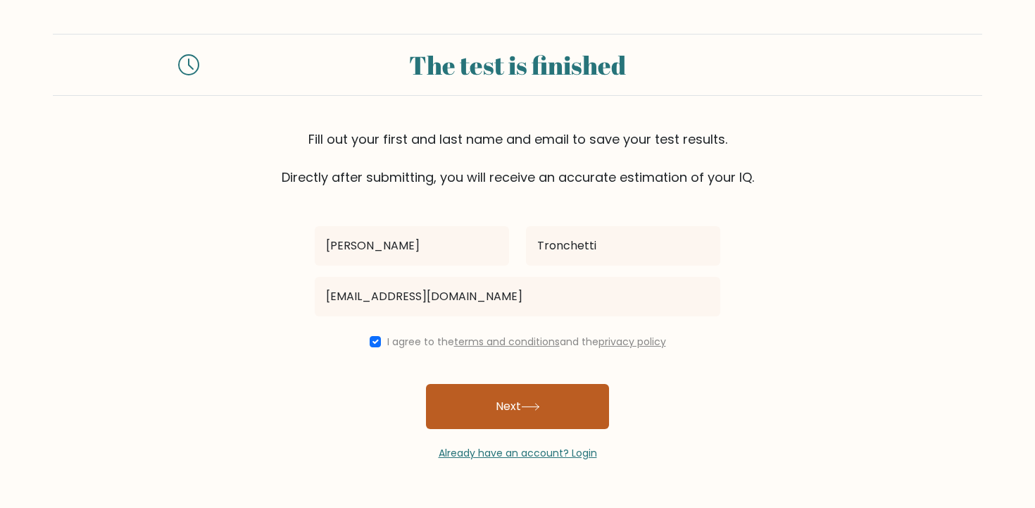
click at [570, 412] on button "Next" at bounding box center [517, 406] width 183 height 45
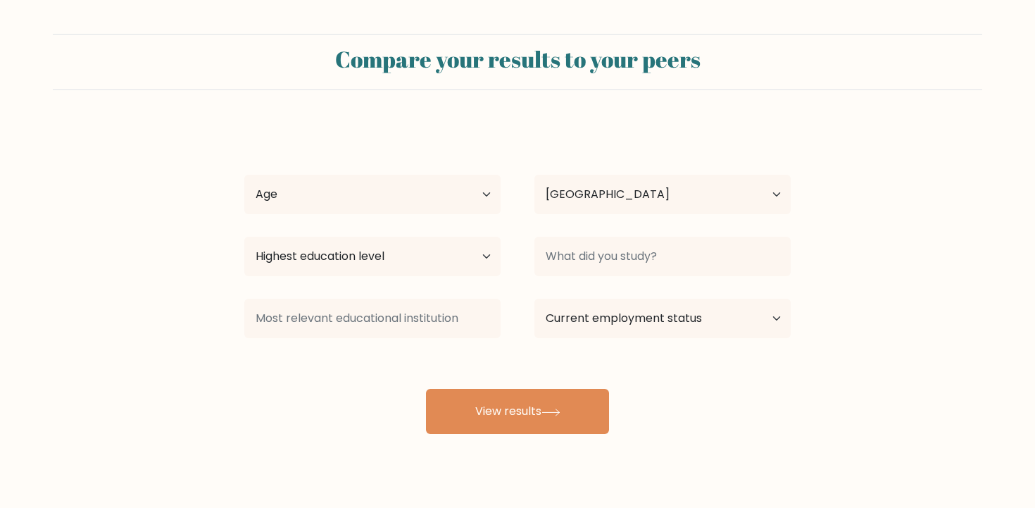
select select "IT"
click at [439, 198] on select "Age Under 18 years old 18-24 years old 25-34 years old 35-44 years old 45-54 ye…" at bounding box center [372, 194] width 256 height 39
select select "min_18"
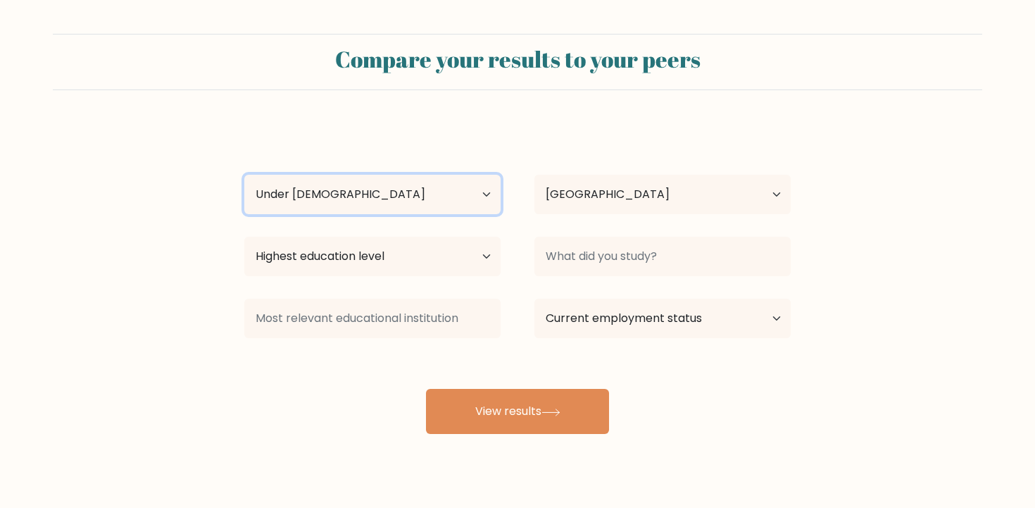
click at [244, 175] on select "Age Under 18 years old 18-24 years old 25-34 years old 35-44 years old 45-54 ye…" at bounding box center [372, 194] width 256 height 39
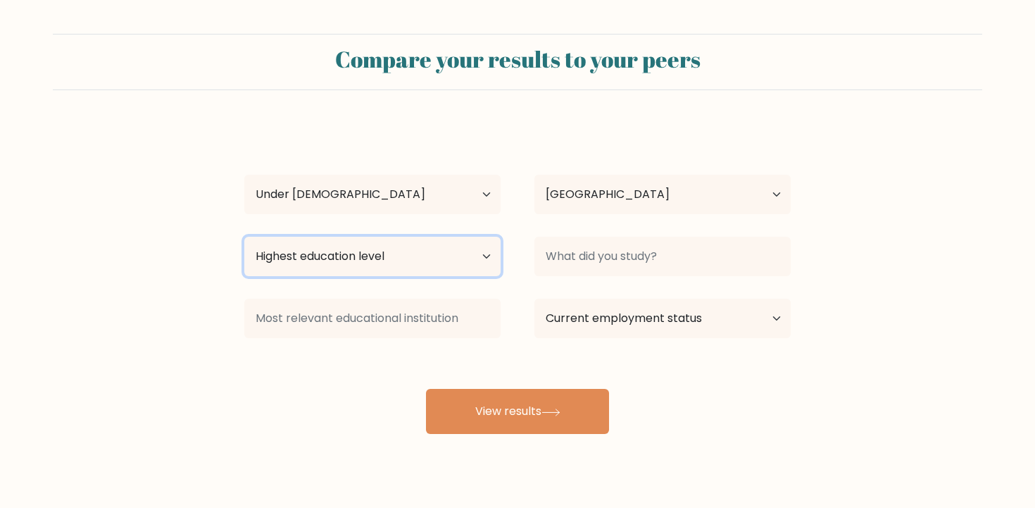
click at [411, 250] on select "Highest education level No schooling Primary Lower Secondary Upper Secondary Oc…" at bounding box center [372, 256] width 256 height 39
select select "upper_secondary"
click at [244, 237] on select "Highest education level No schooling Primary Lower Secondary Upper Secondary Oc…" at bounding box center [372, 256] width 256 height 39
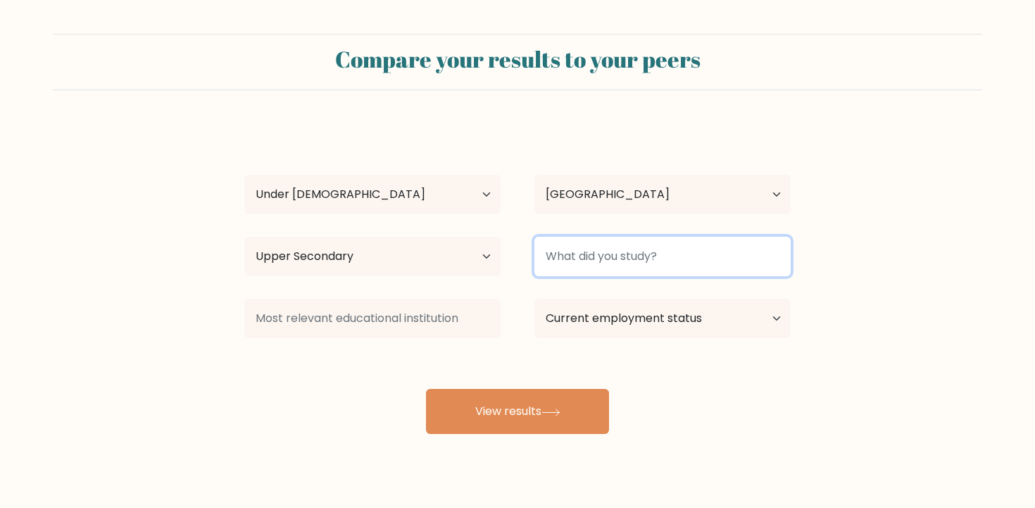
click at [547, 263] on input at bounding box center [663, 256] width 256 height 39
type input "ib"
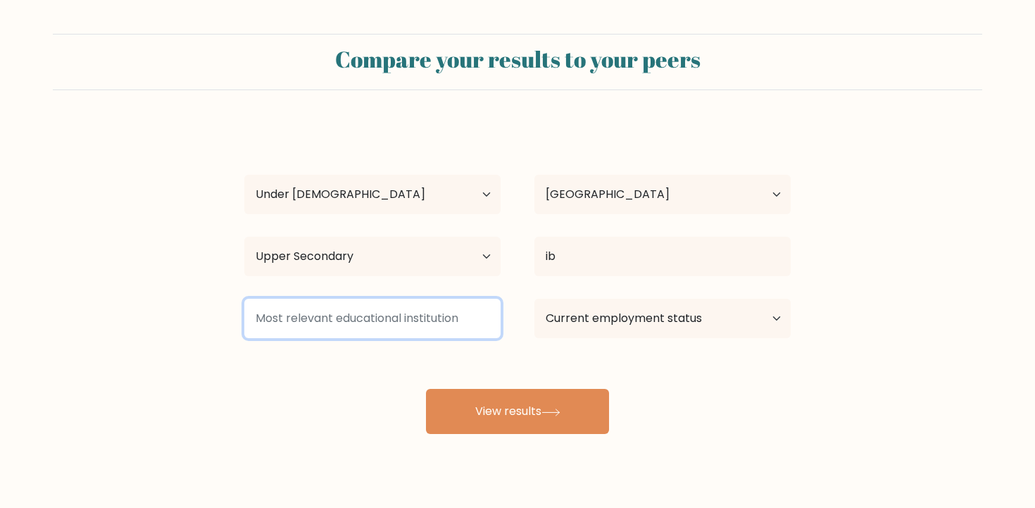
click at [458, 323] on input at bounding box center [372, 318] width 256 height 39
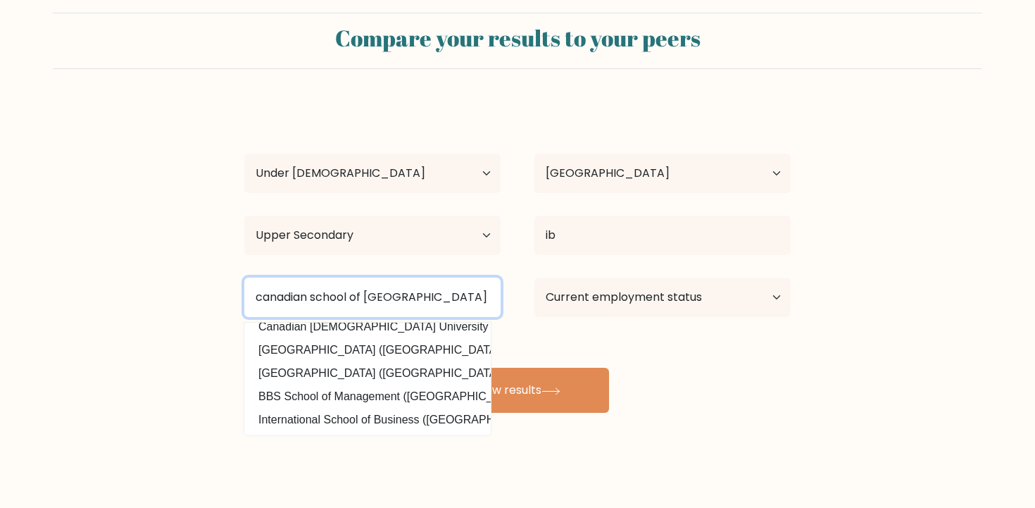
scroll to position [26, 0]
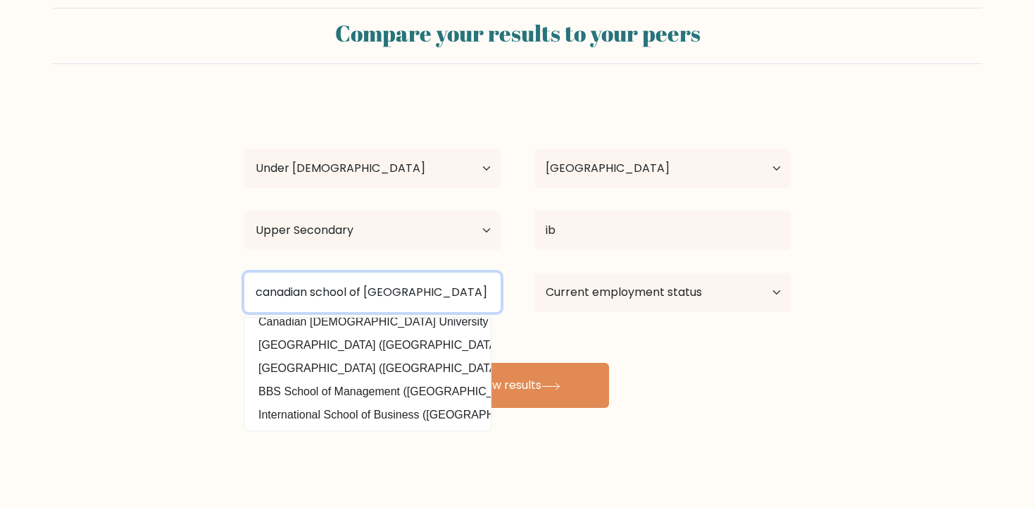
type input "canadian school of milan"
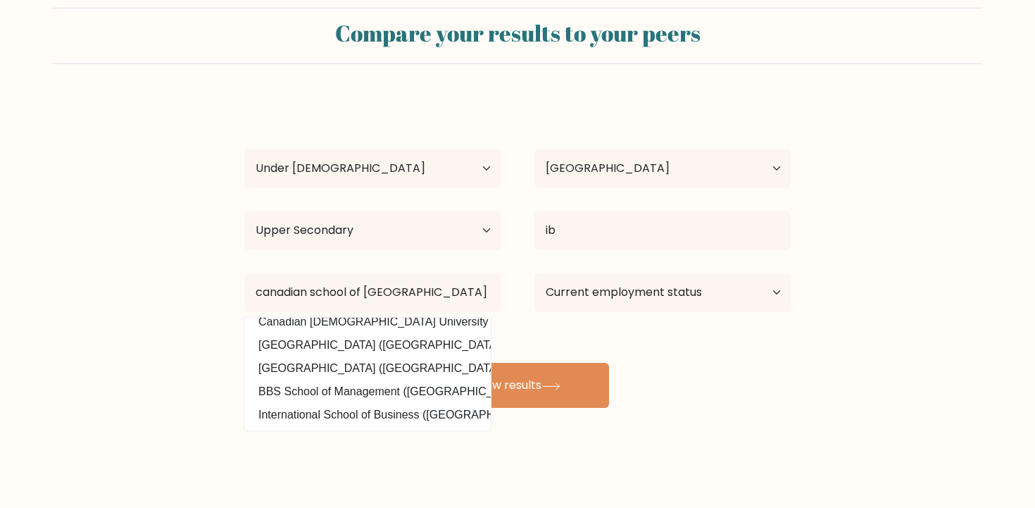
click at [782, 406] on div "Matteo Tronchetti Age Under 18 years old 18-24 years old 25-34 years old 35-44 …" at bounding box center [517, 253] width 563 height 310
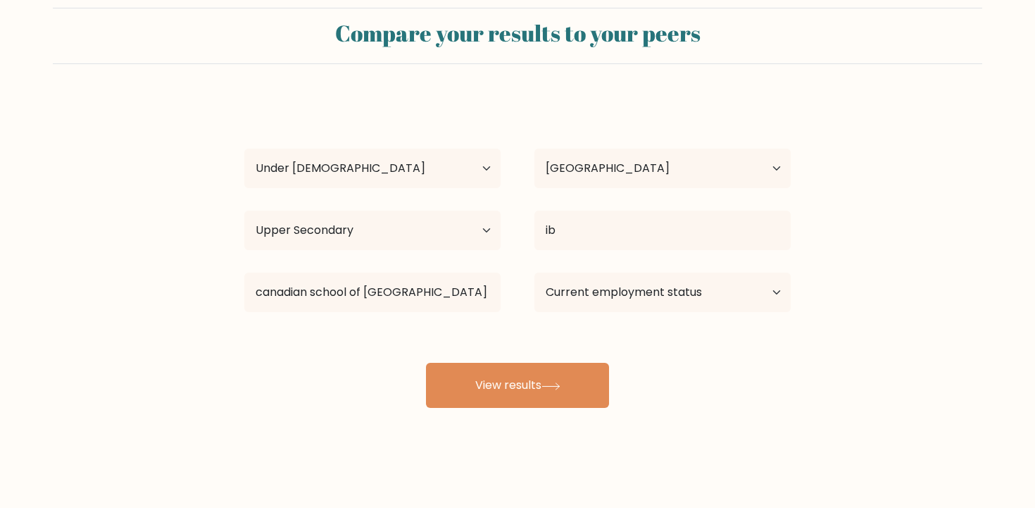
click at [530, 413] on div "Compare your results to your peers Matteo Tronchetti Age Under 18 years old 18-…" at bounding box center [517, 241] width 1035 height 534
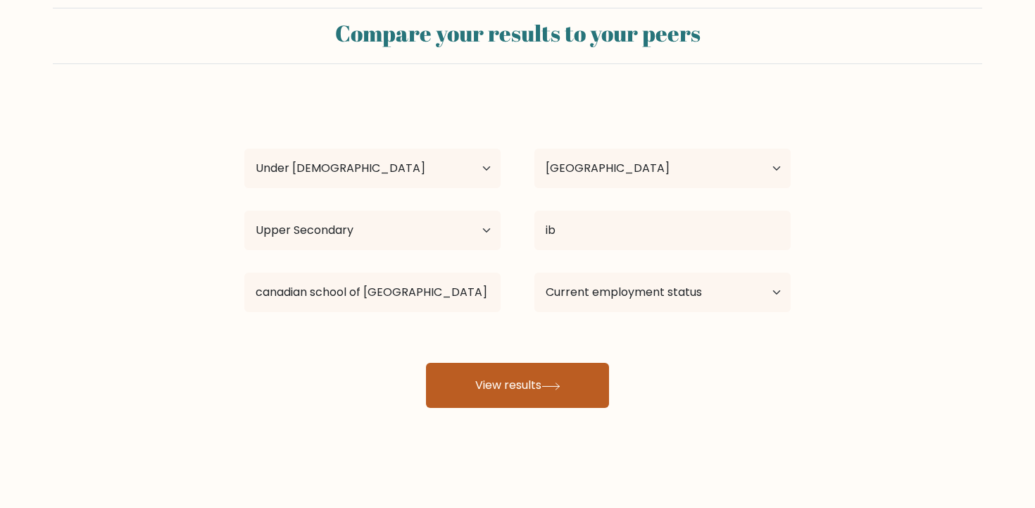
click at [531, 400] on button "View results" at bounding box center [517, 385] width 183 height 45
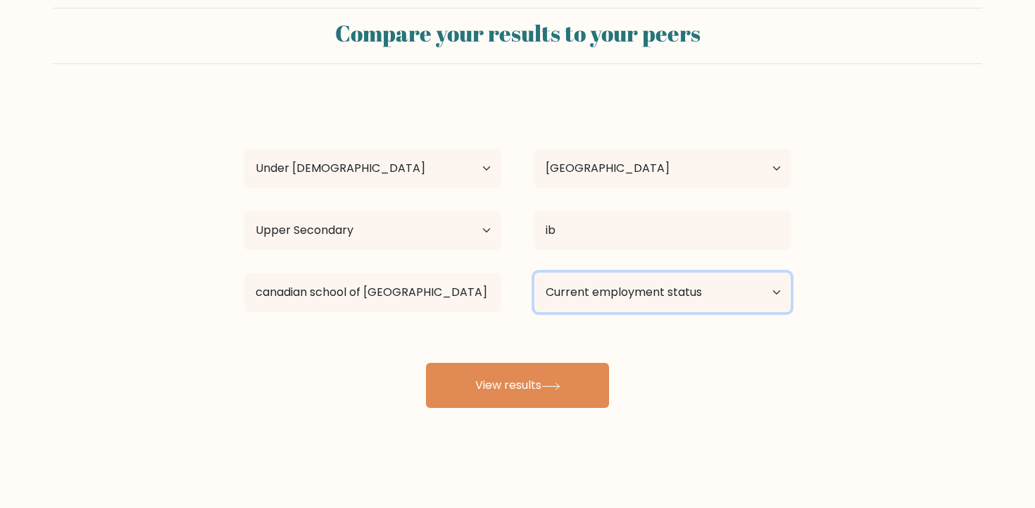
click at [657, 279] on select "Current employment status Employed Student Retired Other / prefer not to answer" at bounding box center [663, 292] width 256 height 39
select select "student"
click at [535, 273] on select "Current employment status Employed Student Retired Other / prefer not to answer" at bounding box center [663, 292] width 256 height 39
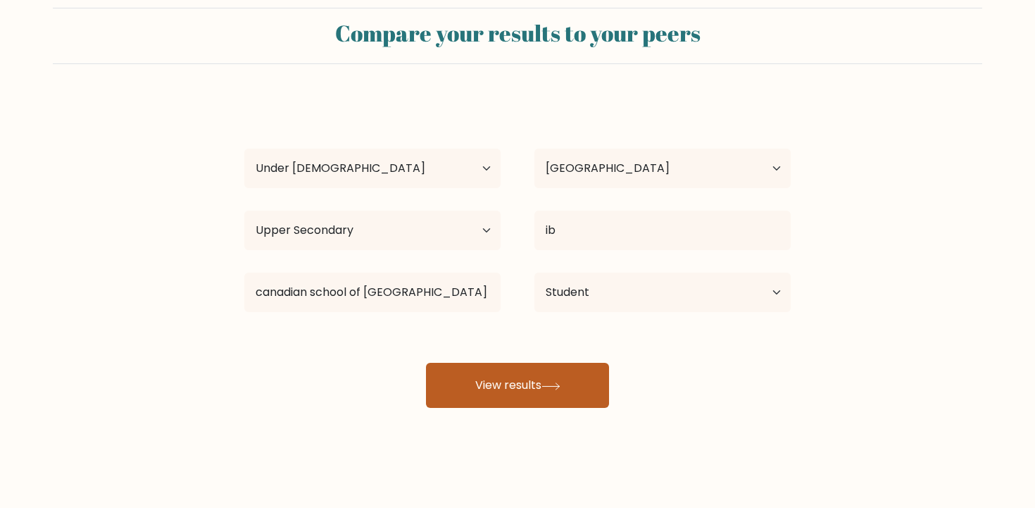
click at [539, 391] on button "View results" at bounding box center [517, 385] width 183 height 45
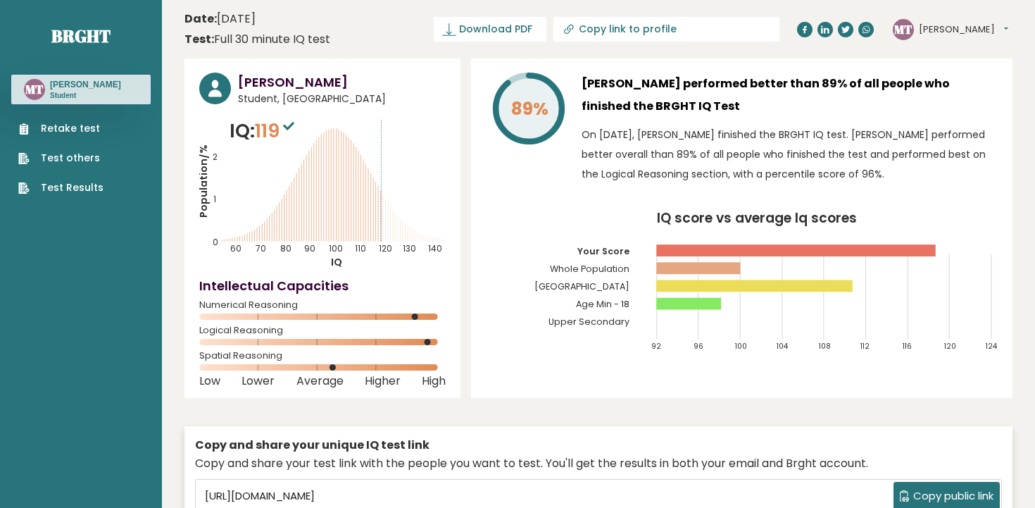
click at [389, 216] on icon "Population/% IQ 0 1 2 60 70 80 90 100 110 120 130 140" at bounding box center [322, 193] width 246 height 152
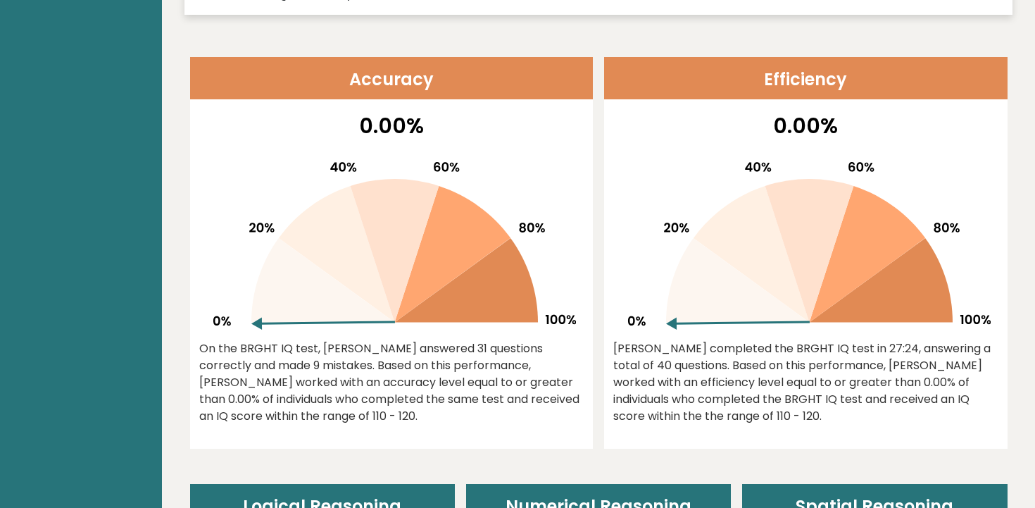
click at [472, 257] on icon at bounding box center [453, 254] width 116 height 137
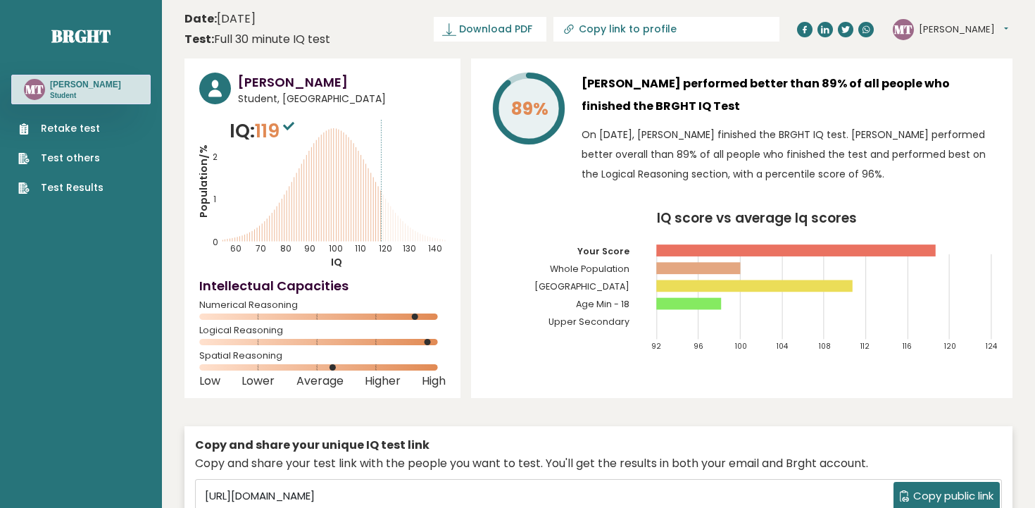
click at [294, 129] on icon at bounding box center [288, 126] width 11 height 8
click at [242, 134] on p "IQ: 119" at bounding box center [264, 131] width 68 height 28
click at [219, 156] on text "2" at bounding box center [213, 135] width 29 height 55
click at [390, 239] on icon "Population/% IQ 0 1 2 60 70 80 90 100 110 120 130 140" at bounding box center [322, 193] width 246 height 152
click at [379, 240] on icon "Population/% IQ 0 1 2 60 70 80 90 100 110 120 130 140" at bounding box center [322, 193] width 246 height 152
